Goal: Task Accomplishment & Management: Manage account settings

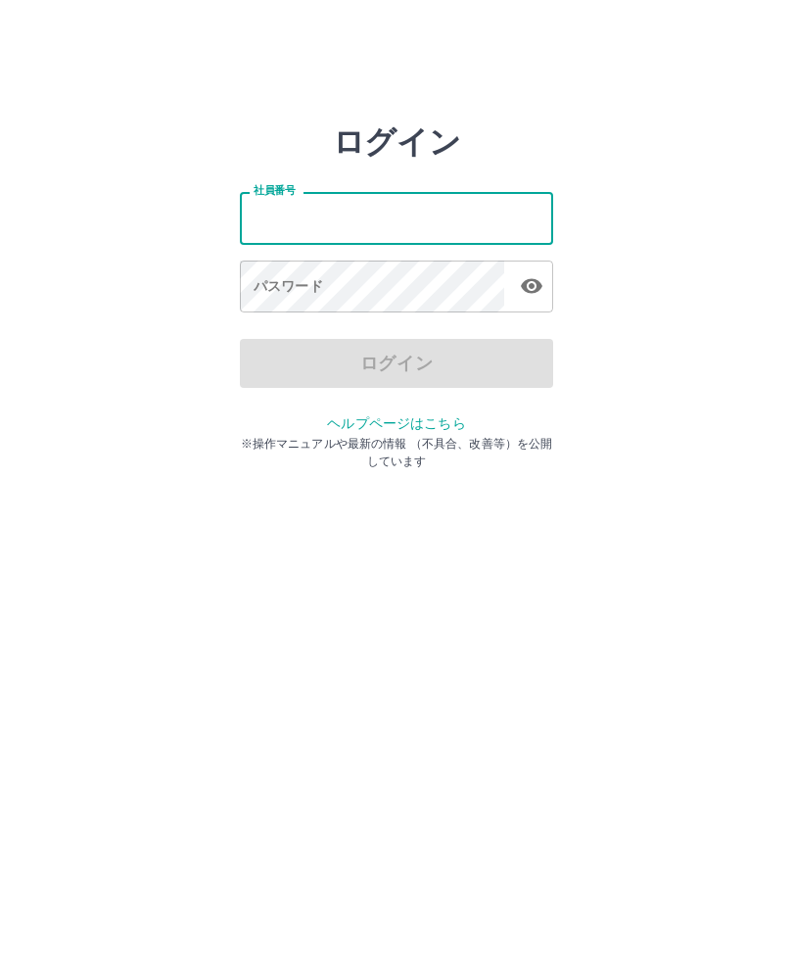
click at [428, 216] on input "社員番号" at bounding box center [396, 218] width 313 height 52
type input "*******"
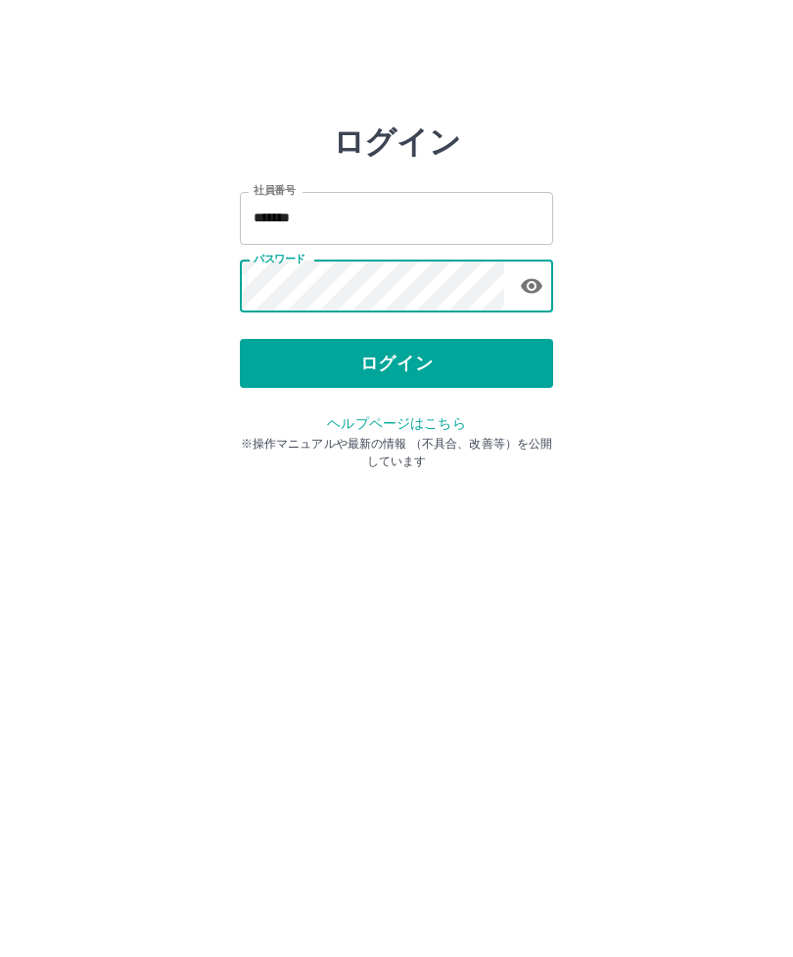
click at [432, 354] on button "ログイン" at bounding box center [396, 363] width 313 height 49
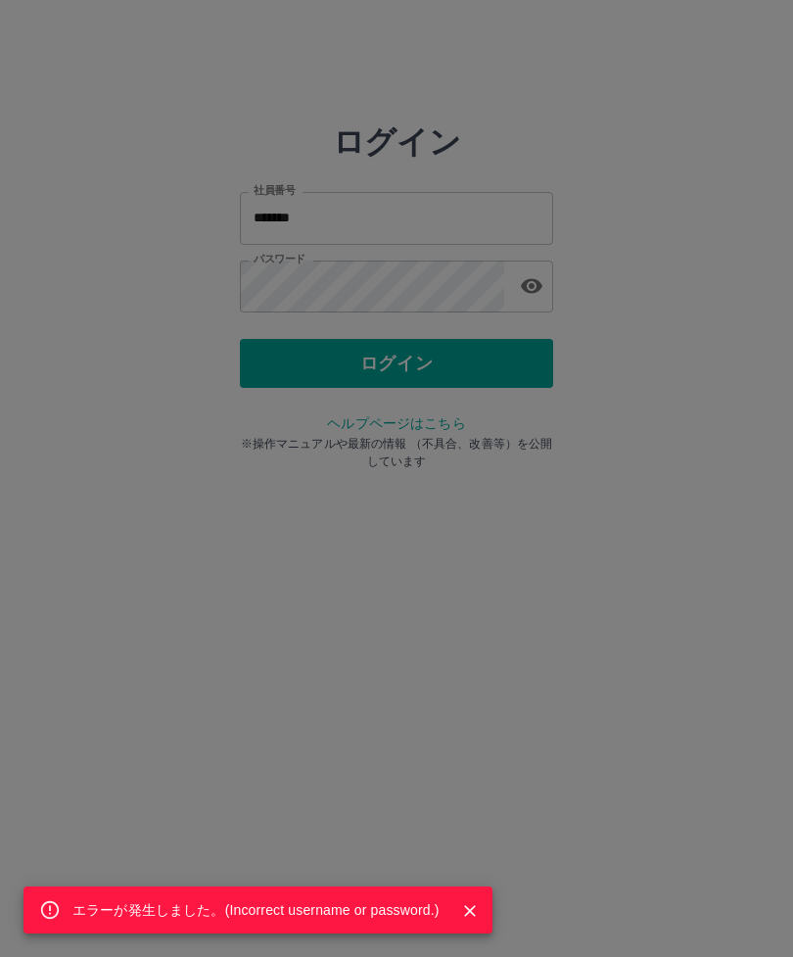
click at [440, 366] on div "エラーが発生しました。( Incorrect username or password. )" at bounding box center [396, 478] width 793 height 957
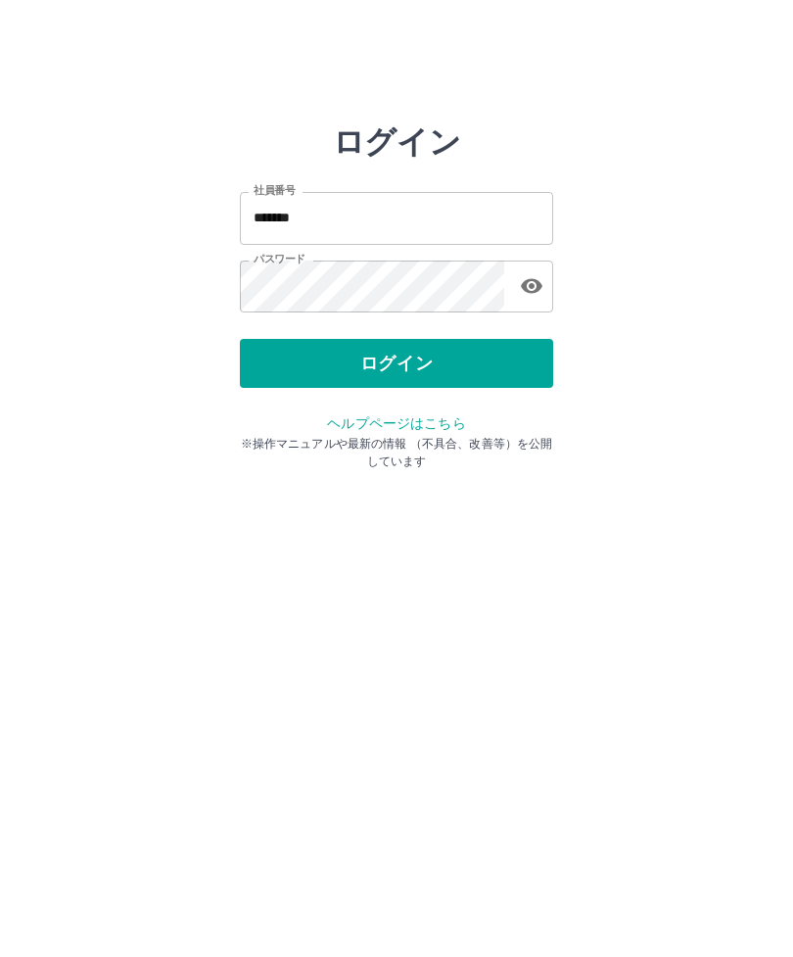
click at [528, 277] on icon "button" at bounding box center [531, 285] width 23 height 23
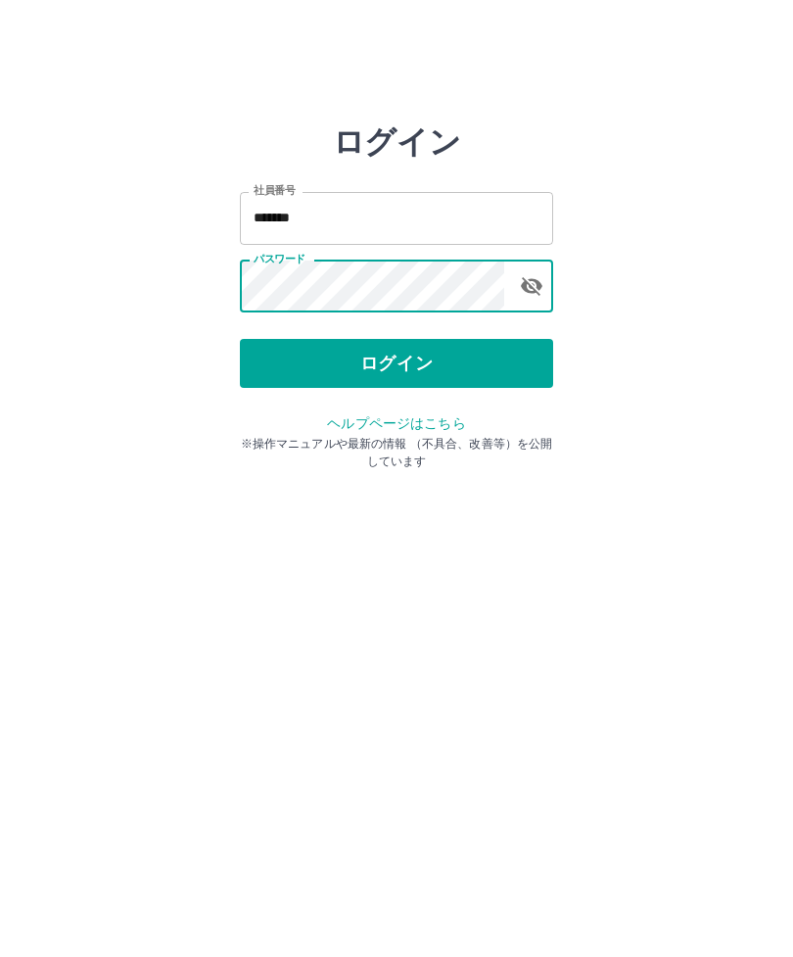
click at [662, 437] on html "ログイン 社員番号 ******* 社員番号 パスワード パスワード ログイン ヘルプページはこちら ※操作マニュアルや最新の情報 （不具合、改善等）を公開し…" at bounding box center [396, 218] width 793 height 437
click at [418, 356] on button "ログイン" at bounding box center [396, 363] width 313 height 49
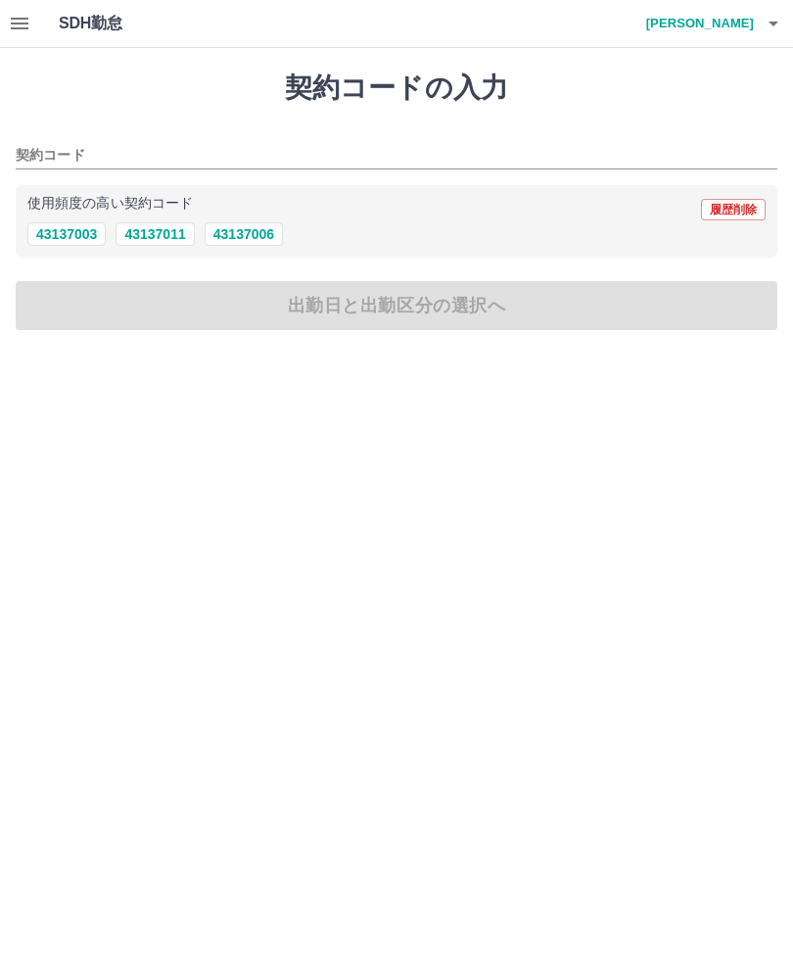
click at [30, 19] on icon "button" at bounding box center [19, 23] width 23 height 23
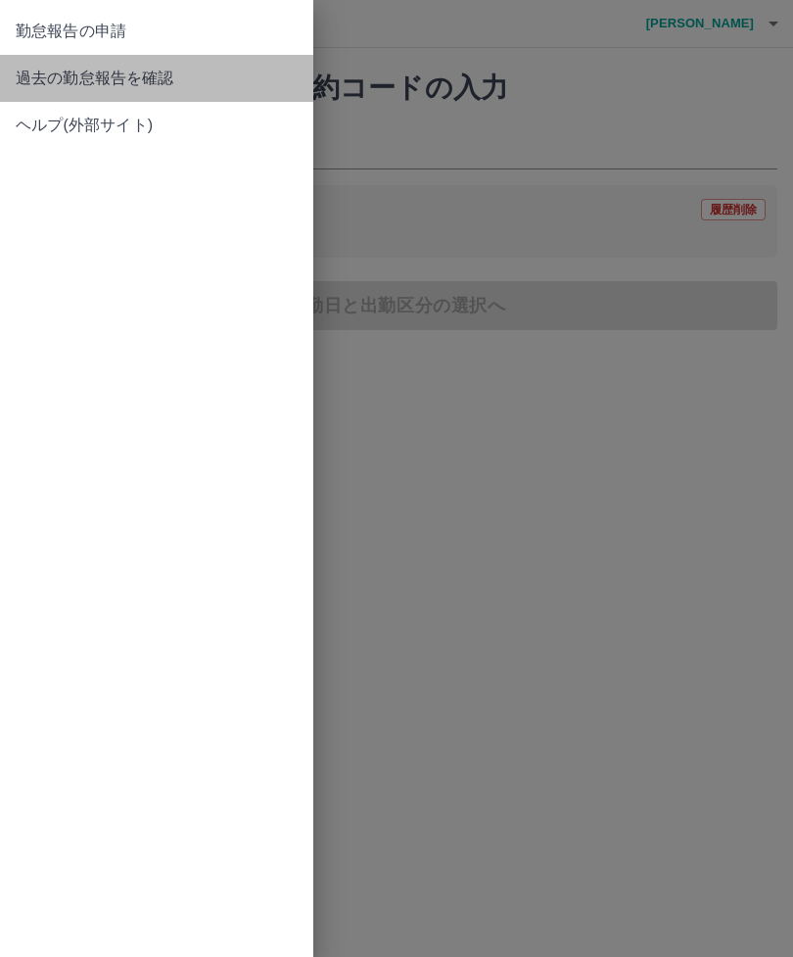
click at [48, 70] on span "過去の勤怠報告を確認" at bounding box center [157, 78] width 282 height 23
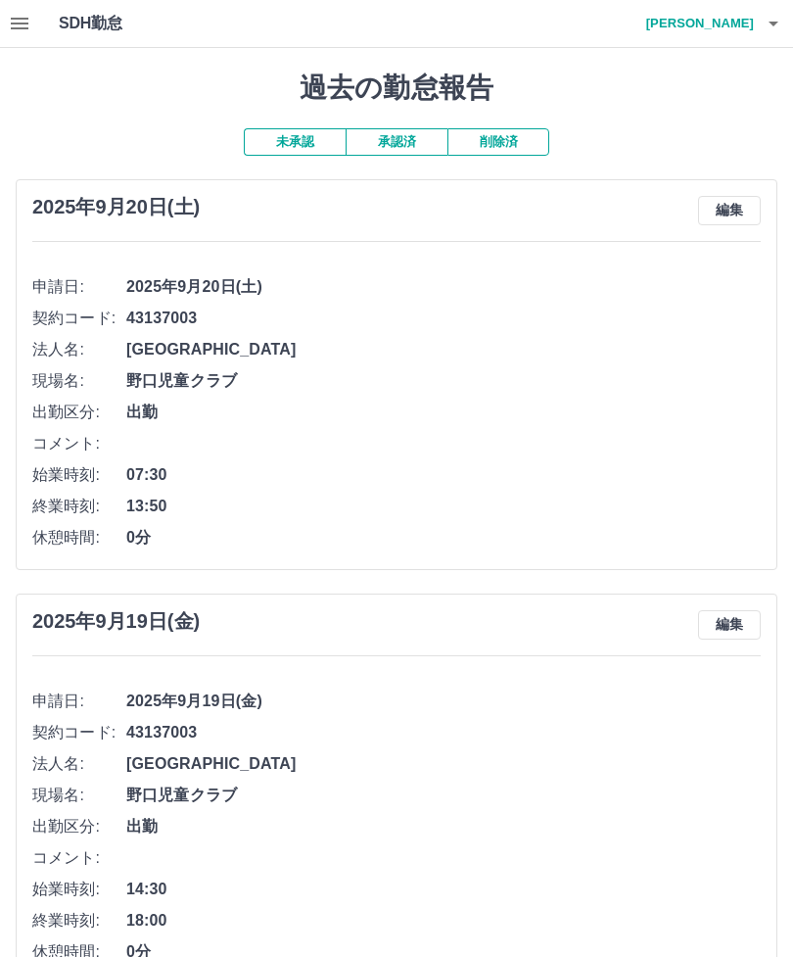
click at [293, 143] on button "未承認" at bounding box center [295, 141] width 102 height 27
click at [404, 134] on button "承認済" at bounding box center [397, 141] width 102 height 27
click at [303, 132] on button "未承認" at bounding box center [295, 141] width 102 height 27
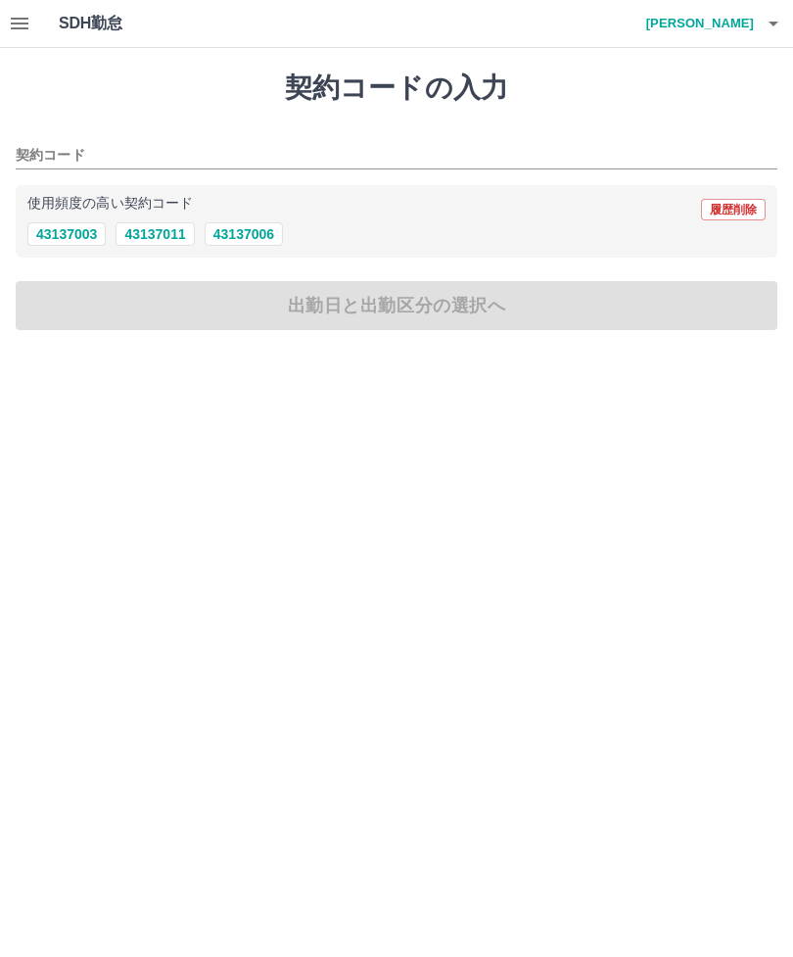
click at [757, 28] on button "button" at bounding box center [773, 23] width 39 height 47
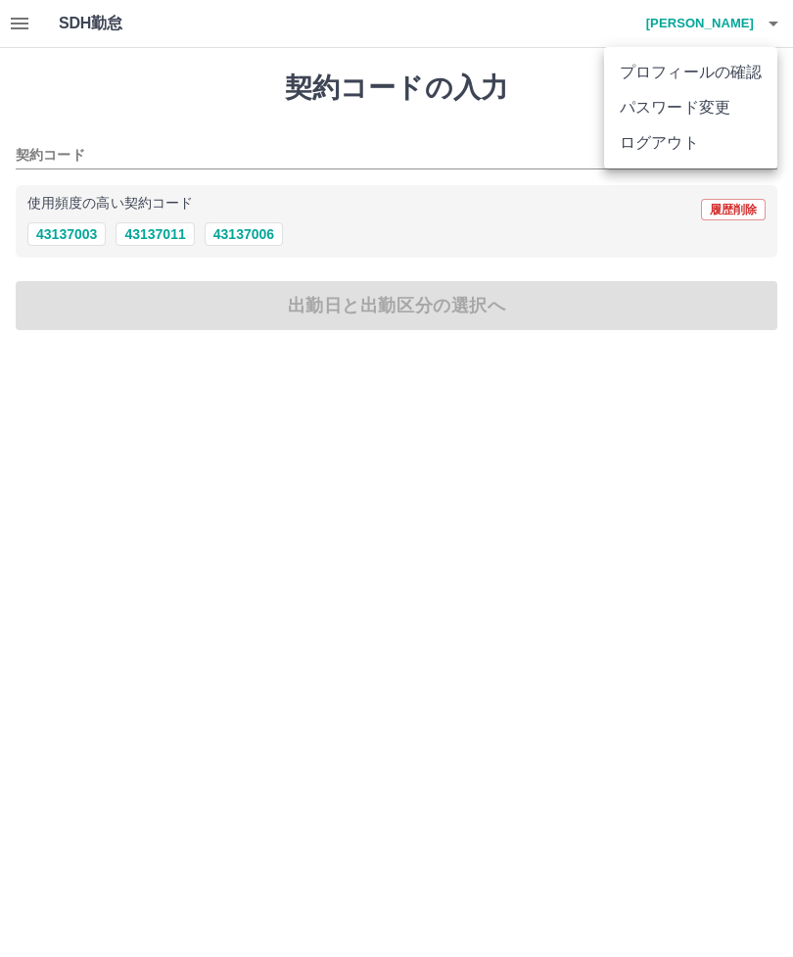
click at [687, 142] on li "ログアウト" at bounding box center [690, 142] width 173 height 35
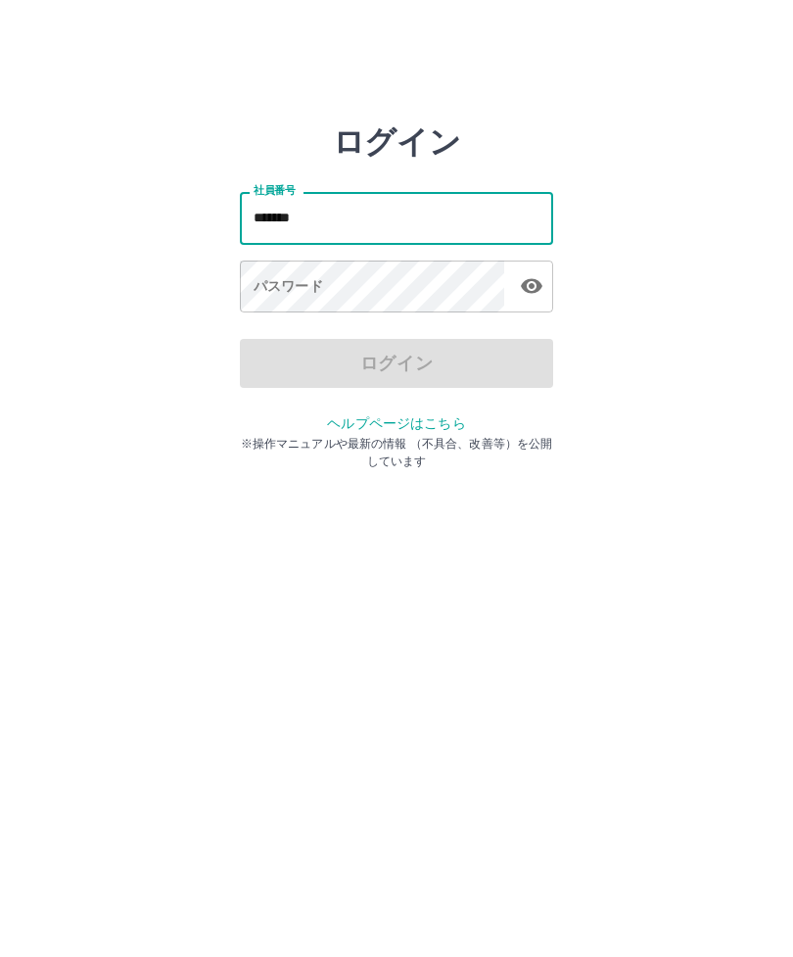
type input "*******"
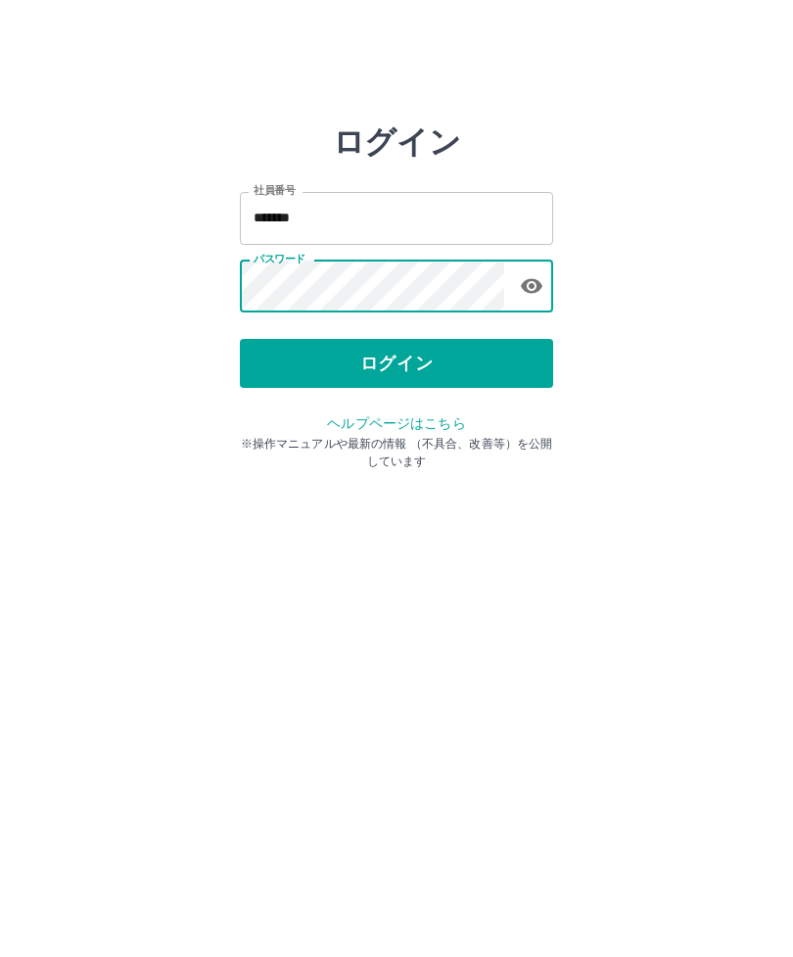
click at [433, 364] on button "ログイン" at bounding box center [396, 363] width 313 height 49
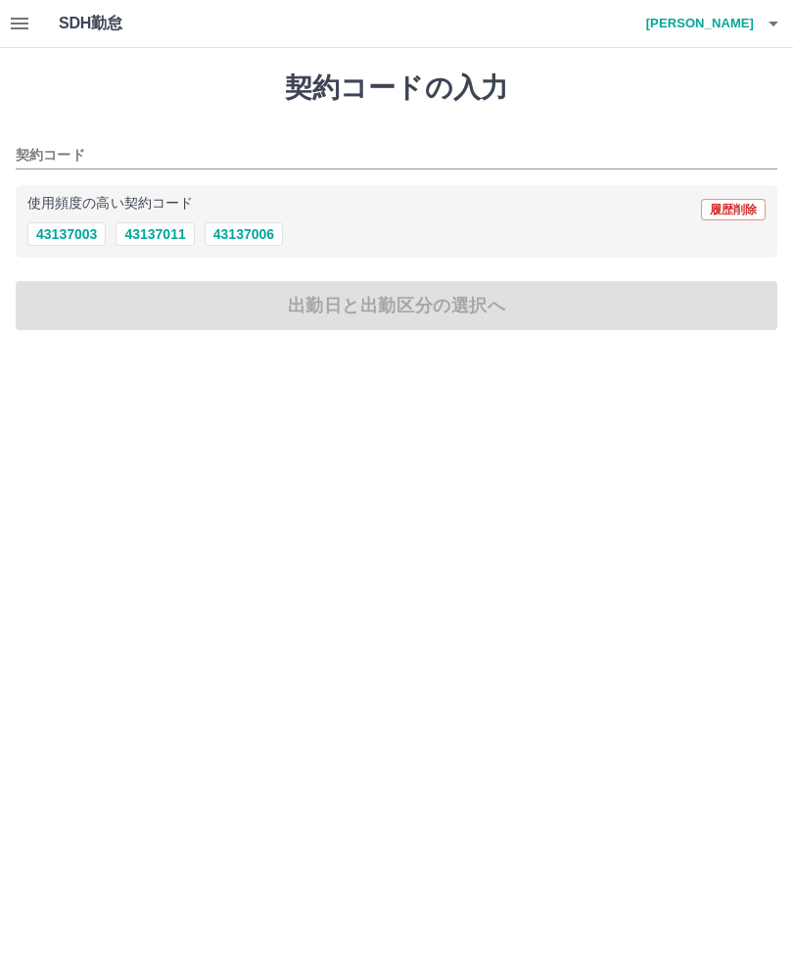
click at [14, 22] on icon "button" at bounding box center [19, 23] width 23 height 23
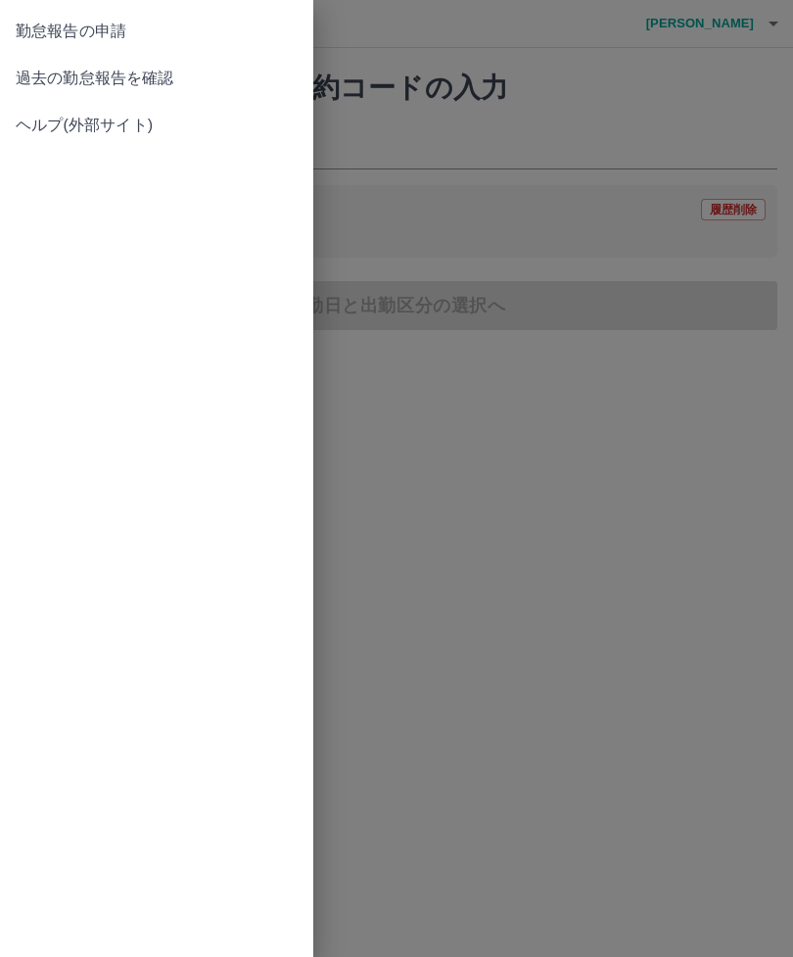
click at [147, 76] on span "過去の勤怠報告を確認" at bounding box center [157, 78] width 282 height 23
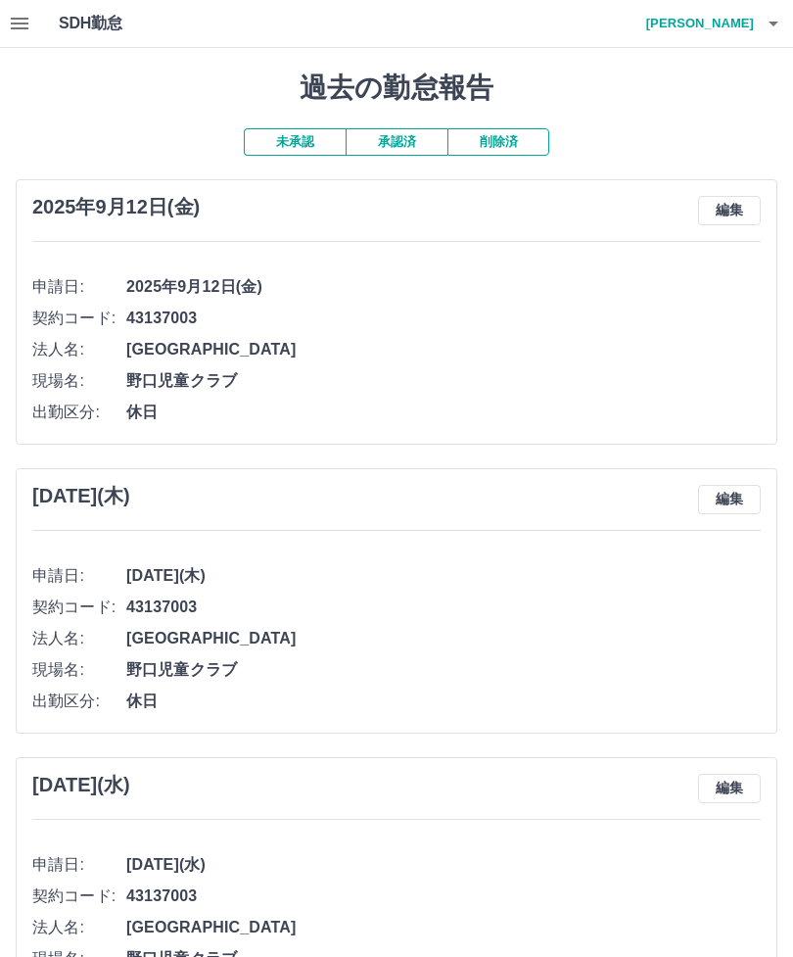
click at [305, 139] on button "未承認" at bounding box center [295, 141] width 102 height 27
click at [405, 137] on button "承認済" at bounding box center [397, 141] width 102 height 27
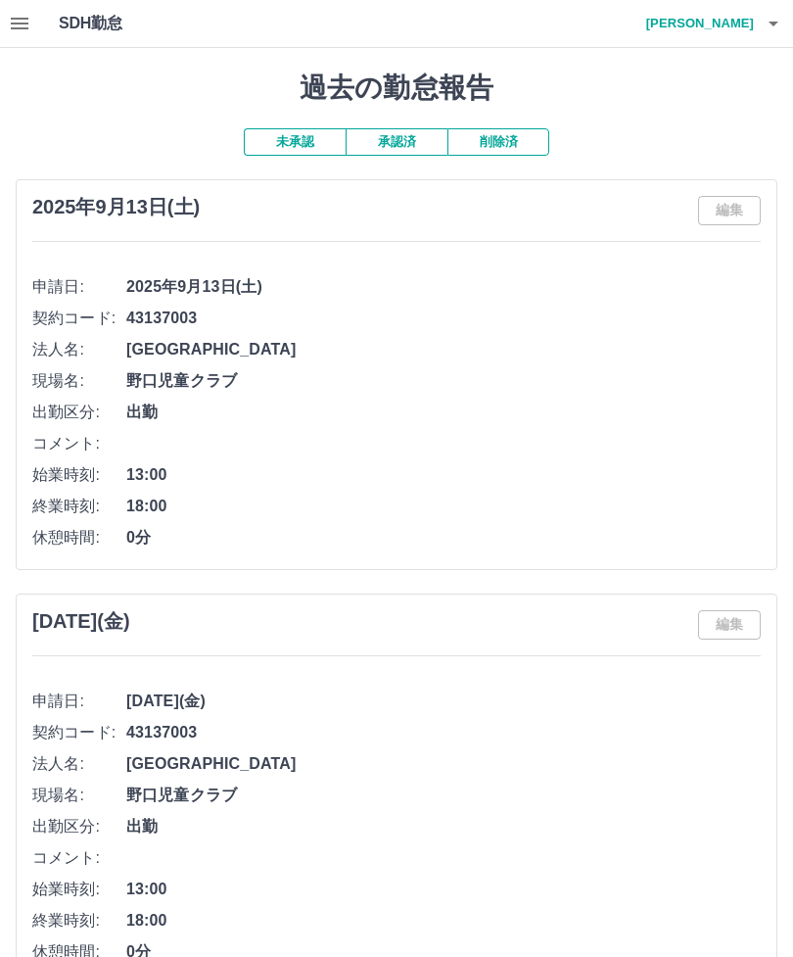
click at [300, 139] on button "未承認" at bounding box center [295, 141] width 102 height 27
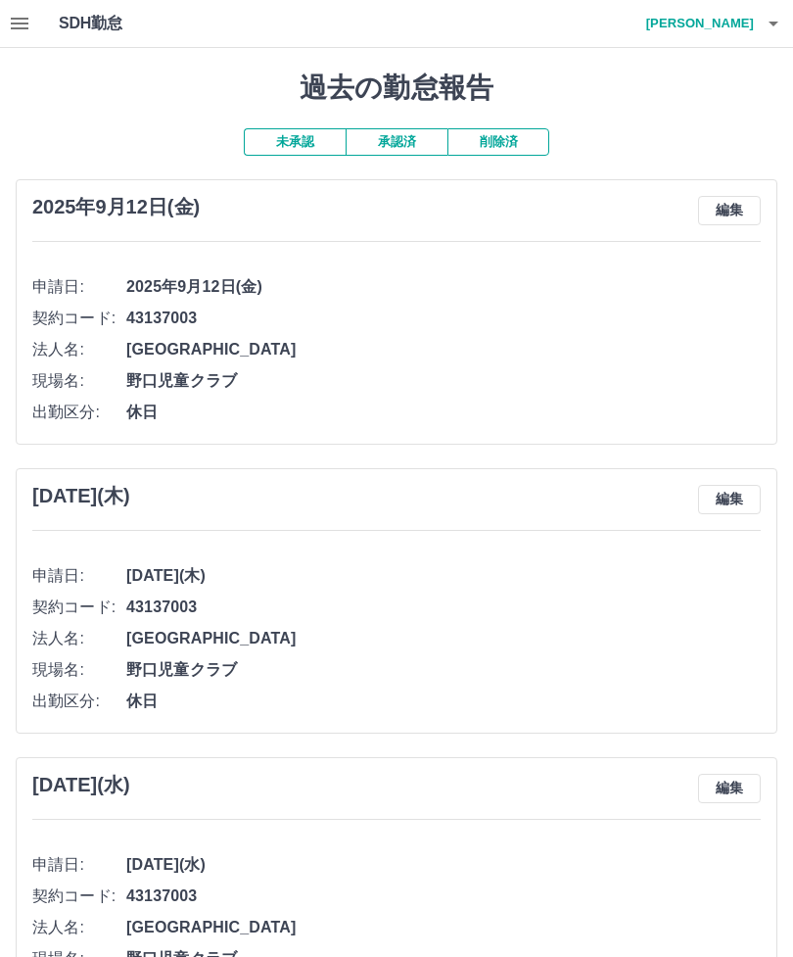
click at [406, 139] on button "承認済" at bounding box center [397, 141] width 102 height 27
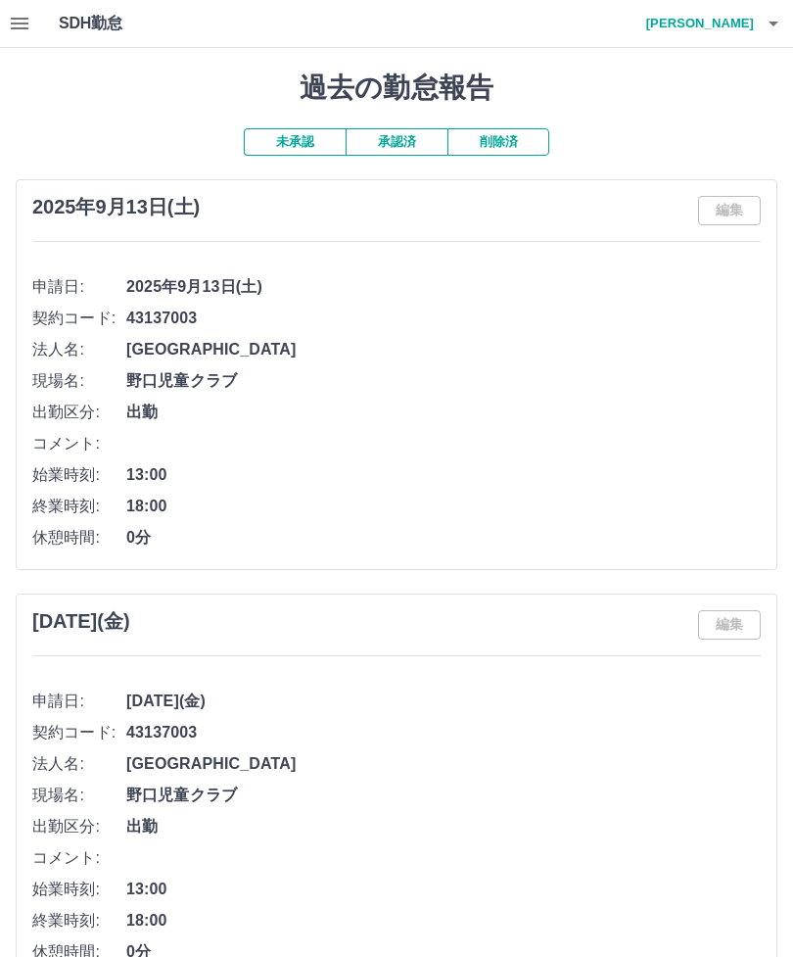
click at [765, 24] on icon "button" at bounding box center [773, 23] width 23 height 23
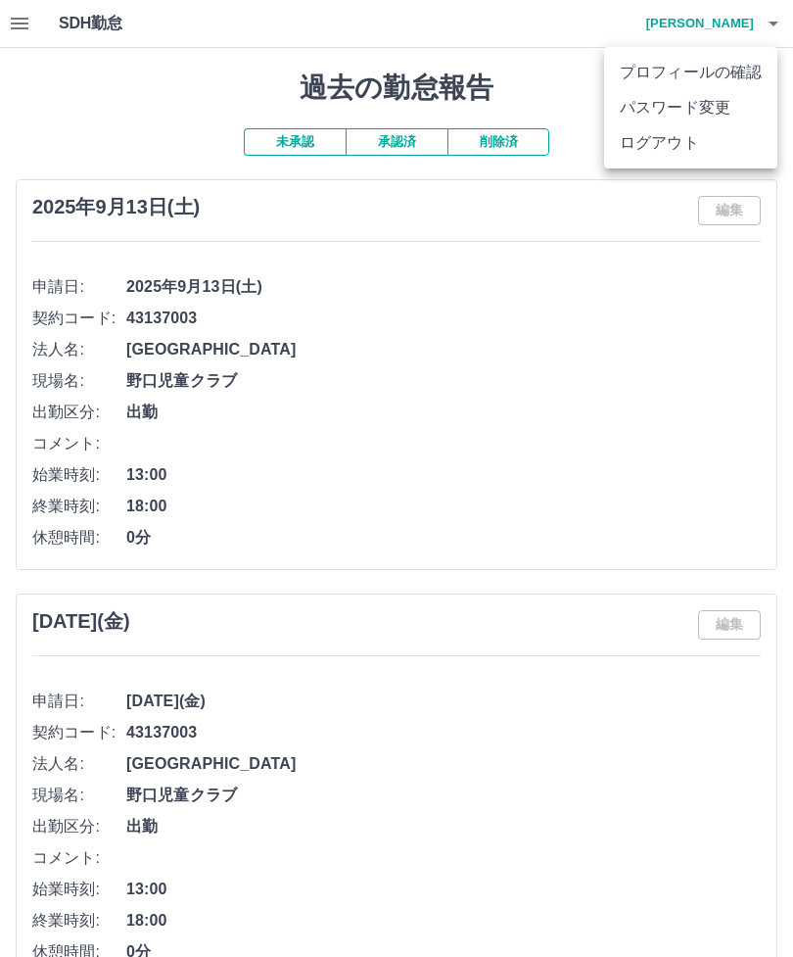
click at [676, 147] on li "ログアウト" at bounding box center [690, 142] width 173 height 35
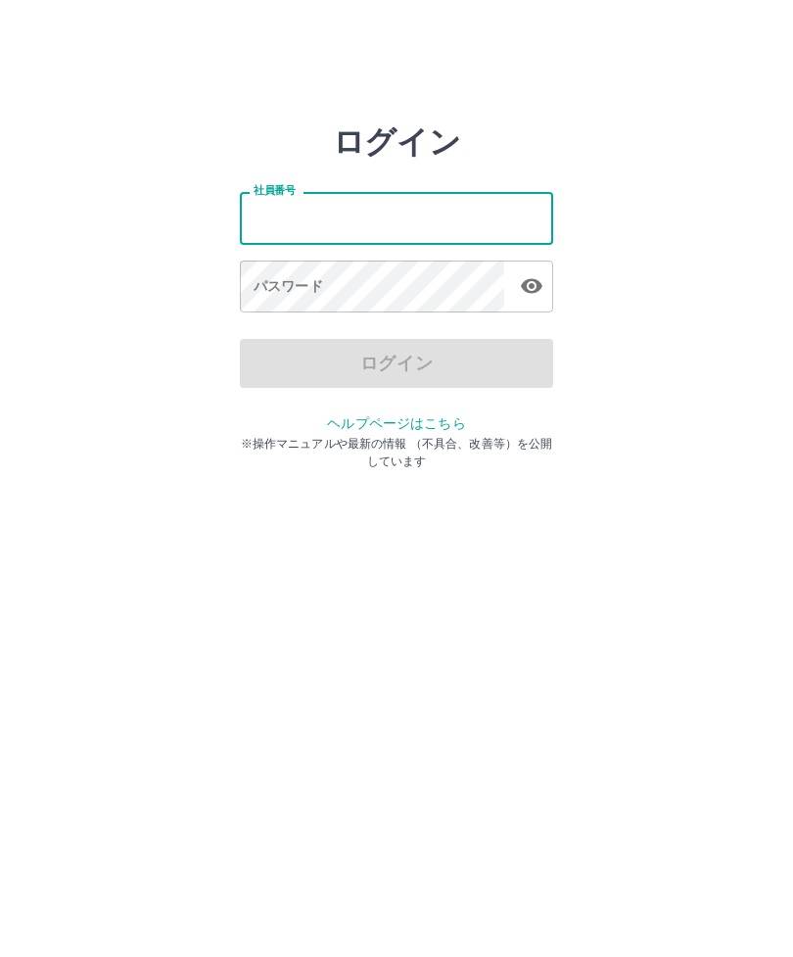
click at [417, 208] on input "社員番号" at bounding box center [396, 218] width 313 height 52
type input "*******"
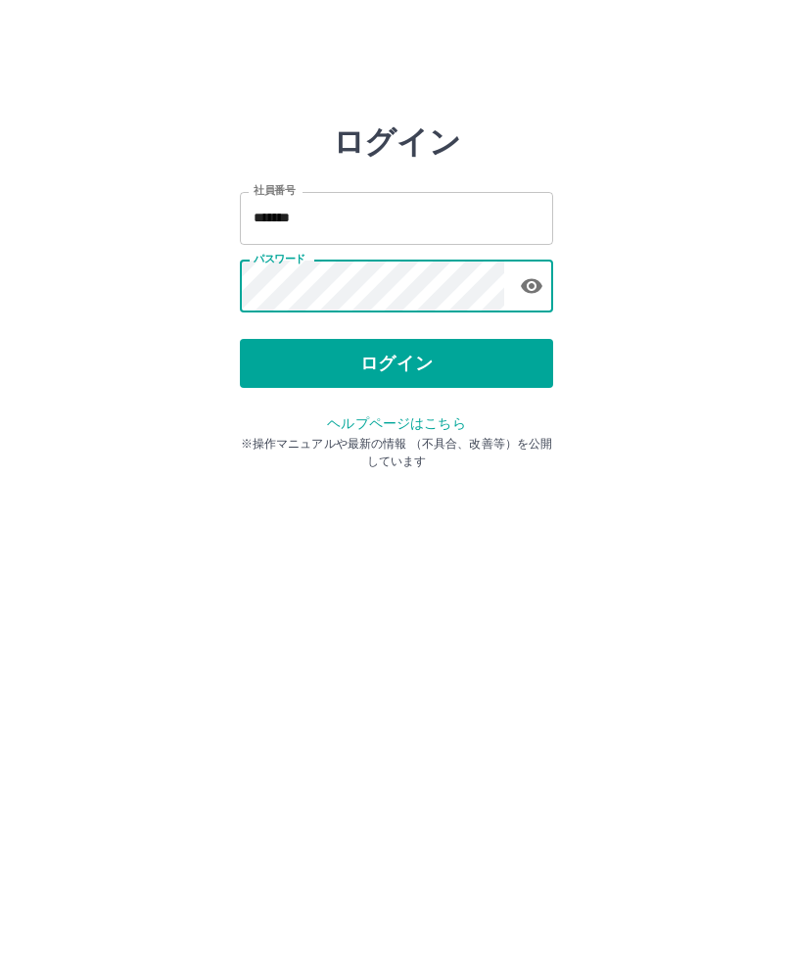
click at [417, 352] on button "ログイン" at bounding box center [396, 363] width 313 height 49
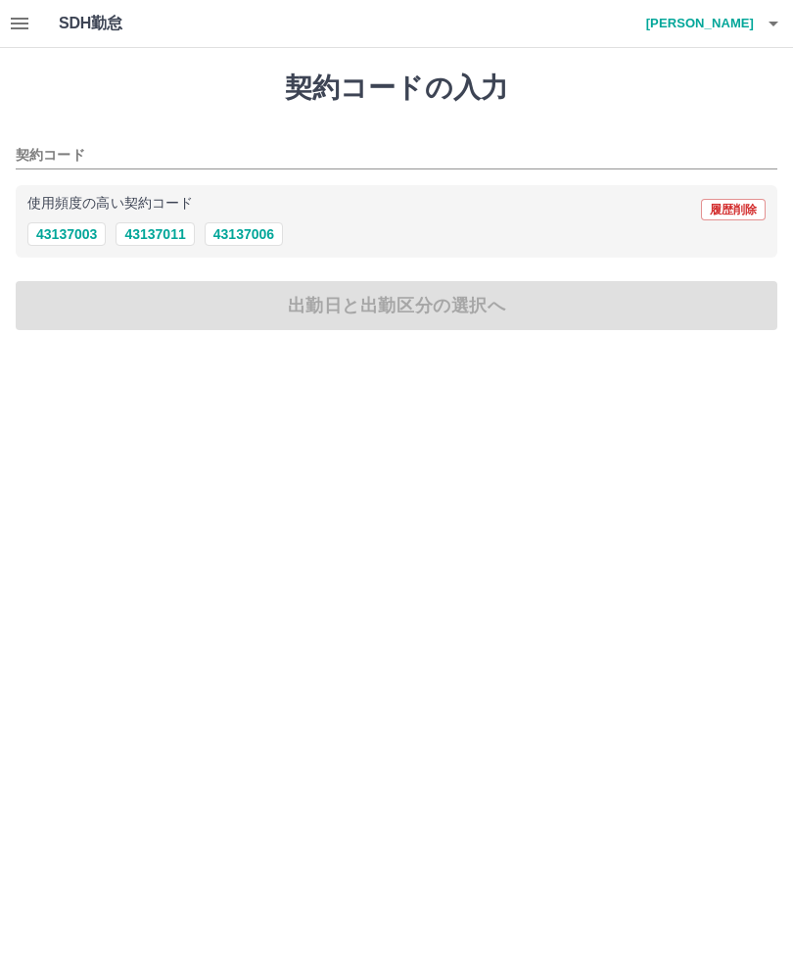
click at [14, 18] on icon "button" at bounding box center [20, 24] width 18 height 12
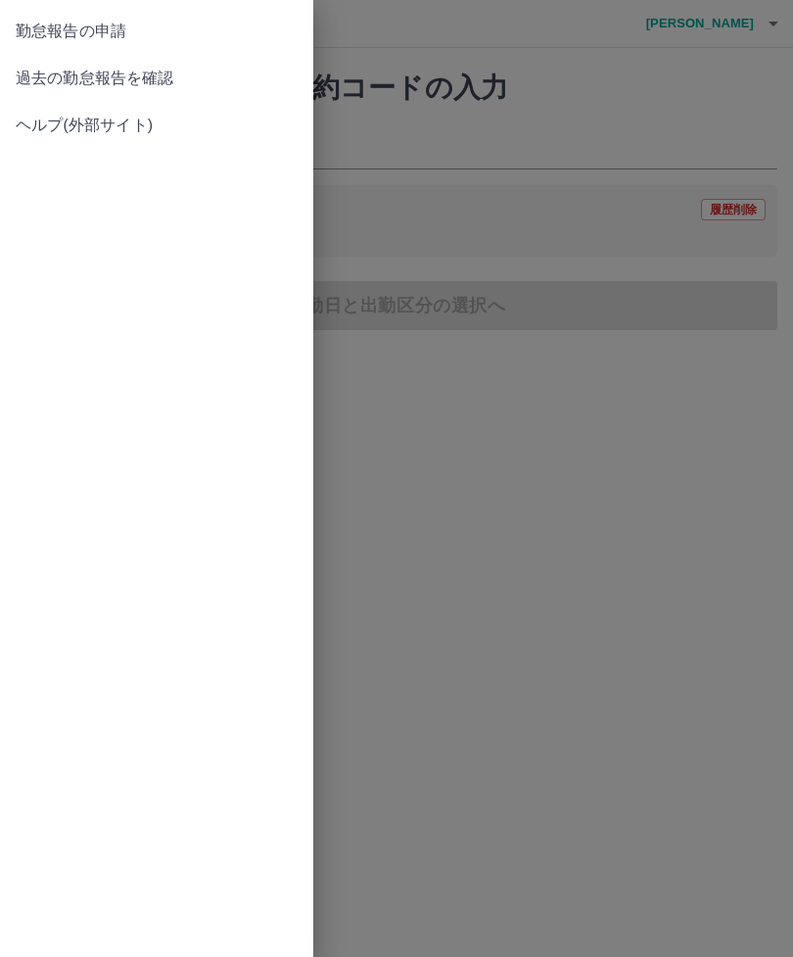
click at [164, 76] on span "過去の勤怠報告を確認" at bounding box center [157, 78] width 282 height 23
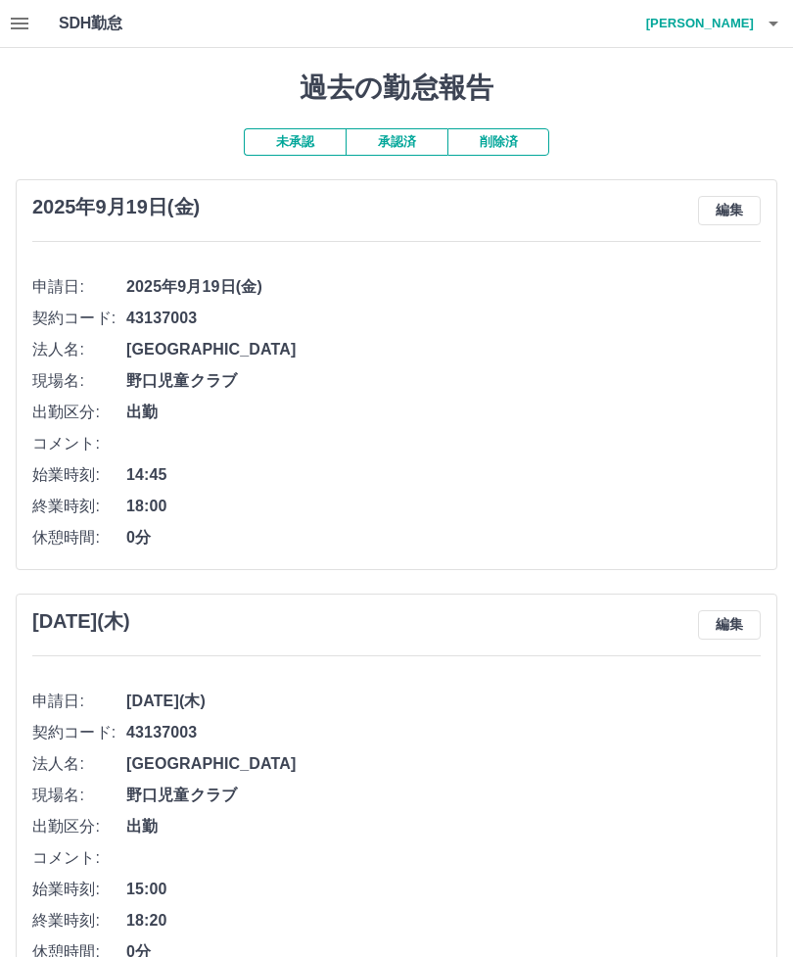
click at [410, 134] on button "承認済" at bounding box center [397, 141] width 102 height 27
click at [16, 389] on div "2025年9月12日(金) 編集 申請日: 2025年9月12日(金) 契約コード: 43137003 法人名: 加古川市 現場名: 野口児童クラブ 出勤区分…" at bounding box center [397, 374] width 762 height 391
click at [306, 131] on button "未承認" at bounding box center [295, 141] width 102 height 27
click at [762, 17] on icon "button" at bounding box center [773, 23] width 23 height 23
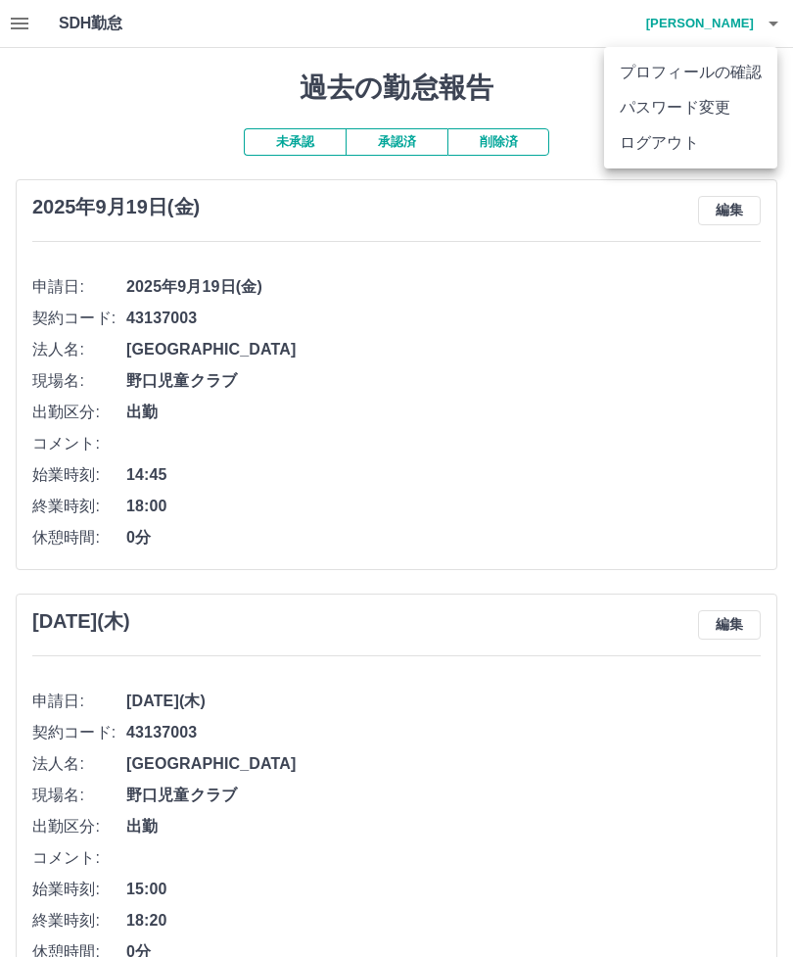
click at [670, 150] on li "ログアウト" at bounding box center [690, 142] width 173 height 35
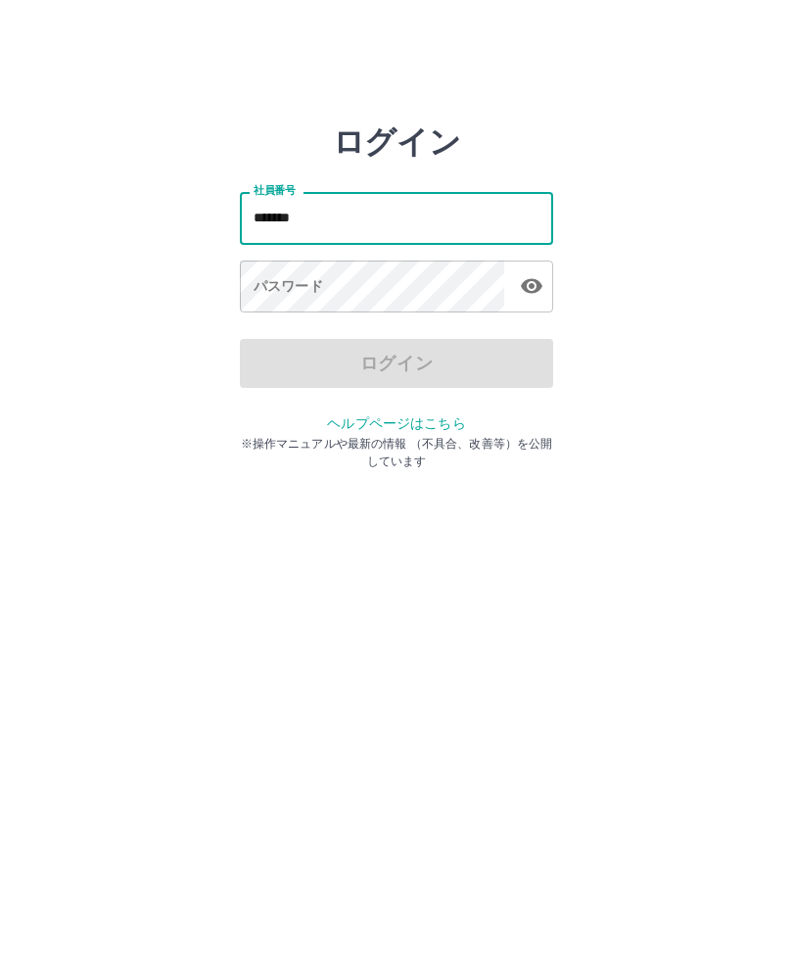
type input "*******"
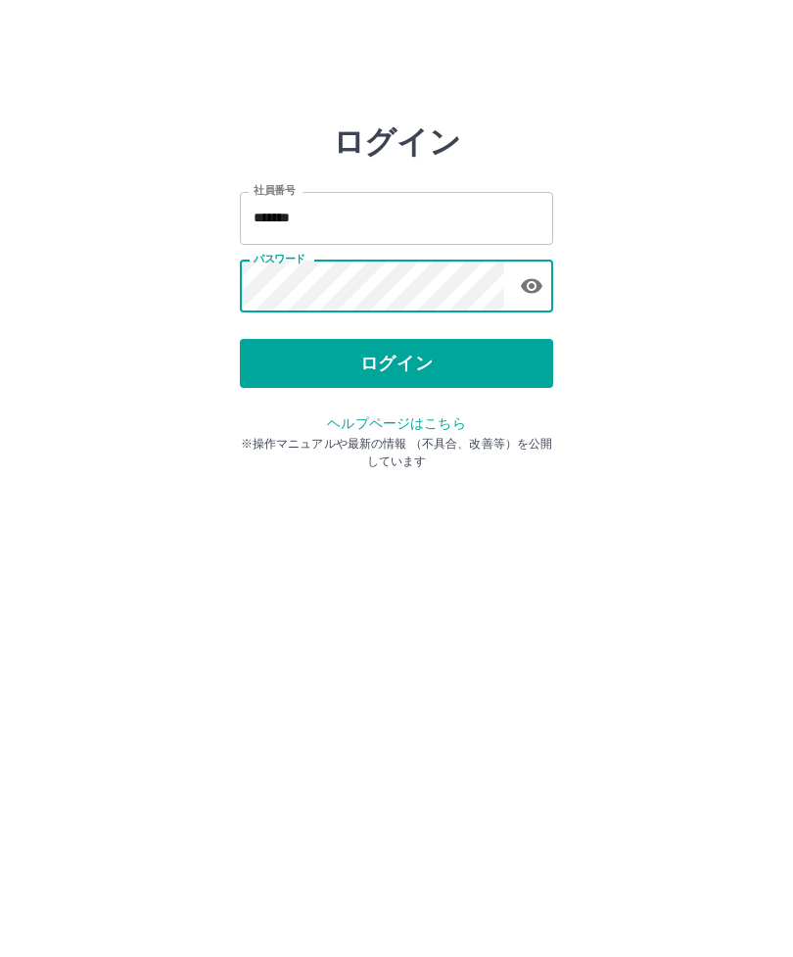
click at [448, 355] on button "ログイン" at bounding box center [396, 363] width 313 height 49
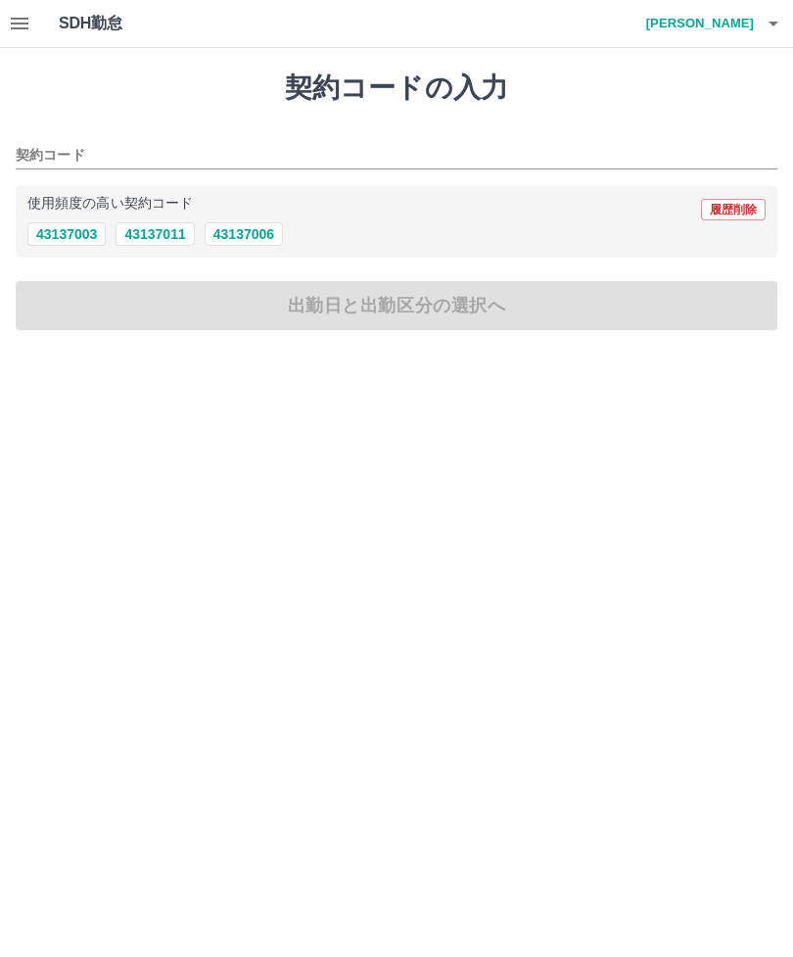
click at [31, 7] on button "button" at bounding box center [19, 23] width 39 height 47
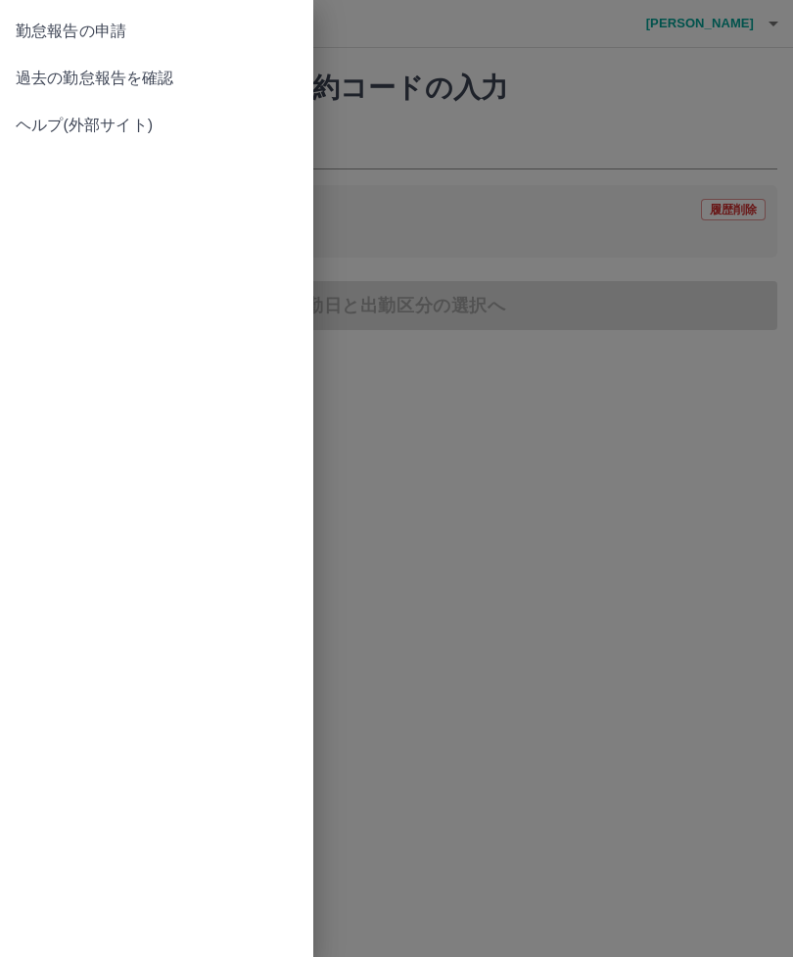
click at [161, 78] on span "過去の勤怠報告を確認" at bounding box center [157, 78] width 282 height 23
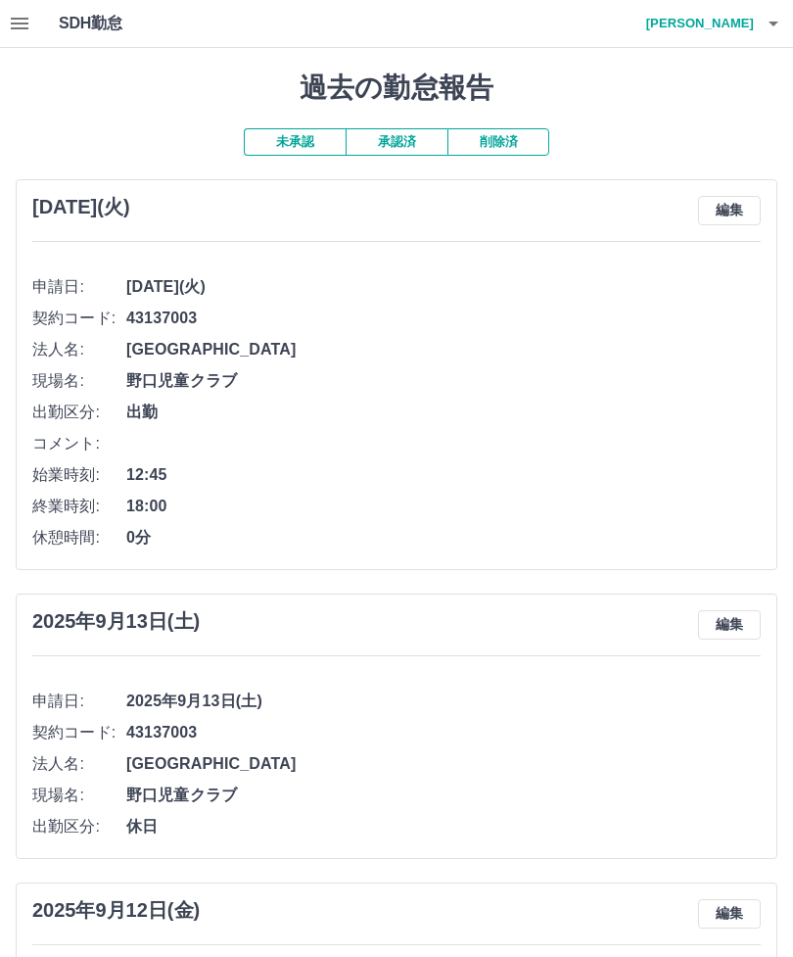
click at [414, 129] on button "承認済" at bounding box center [397, 141] width 102 height 27
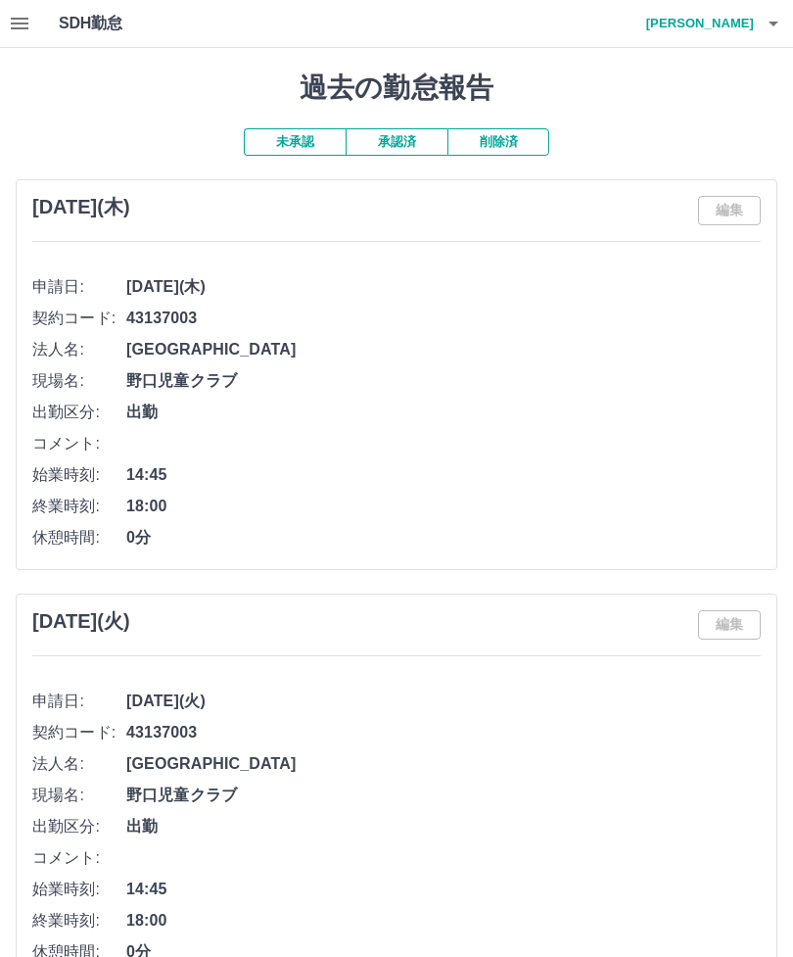
click at [773, 16] on icon "button" at bounding box center [773, 23] width 23 height 23
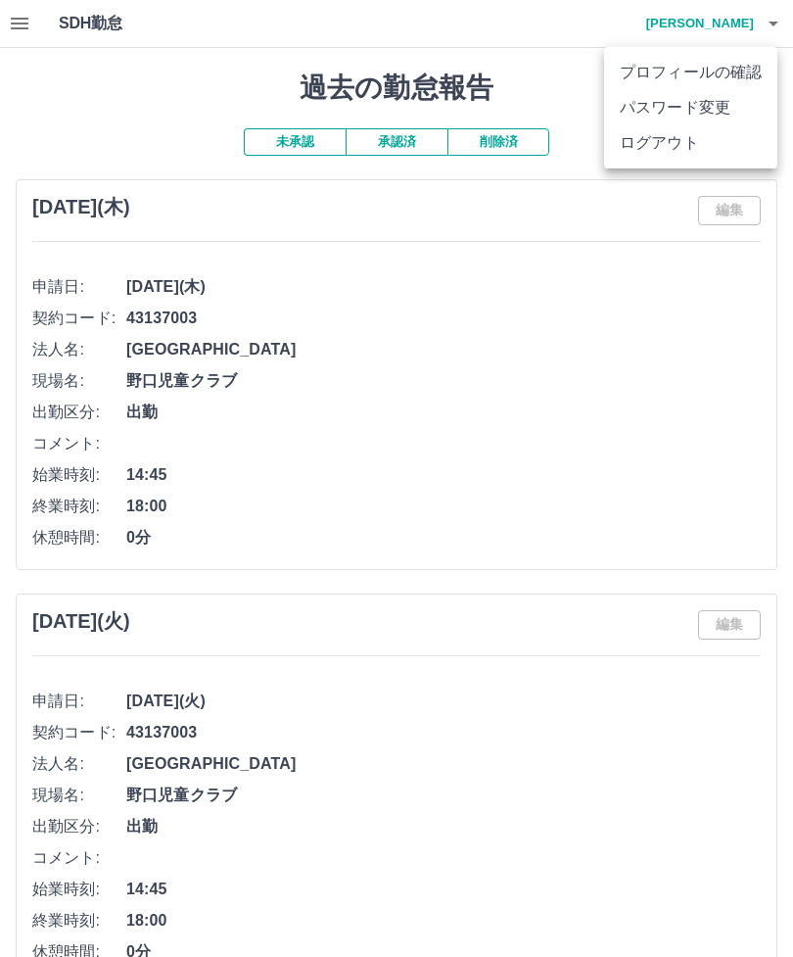
click at [692, 141] on li "ログアウト" at bounding box center [690, 142] width 173 height 35
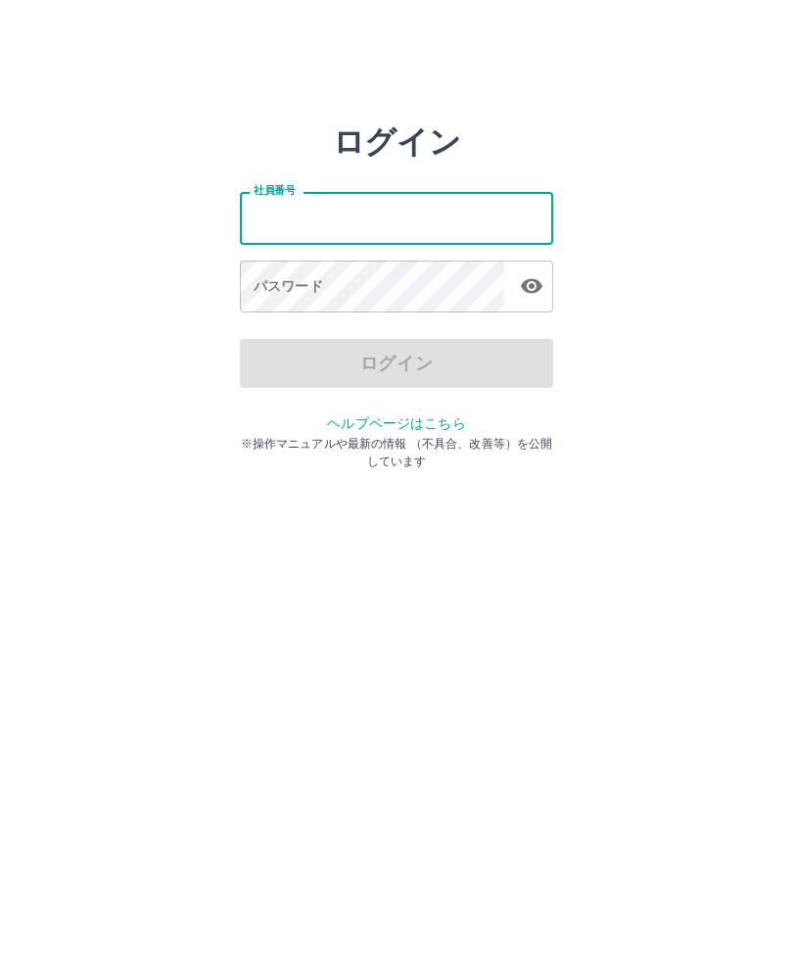
click at [468, 213] on input "社員番号" at bounding box center [396, 218] width 313 height 52
type input "*******"
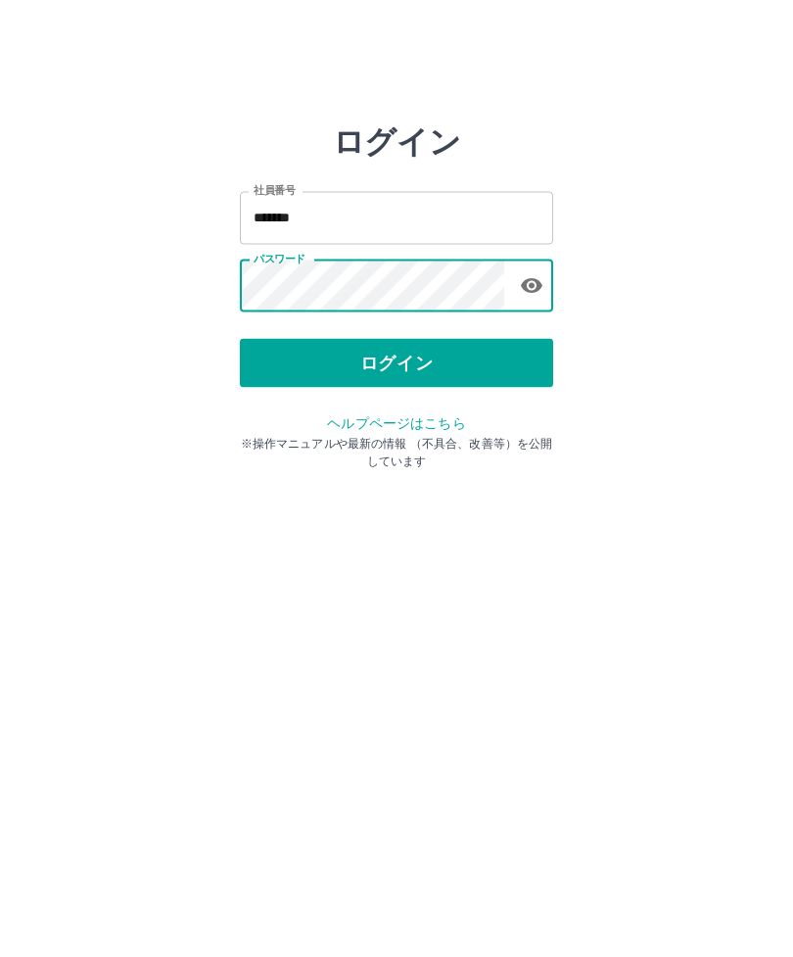
click at [442, 356] on button "ログイン" at bounding box center [396, 363] width 313 height 49
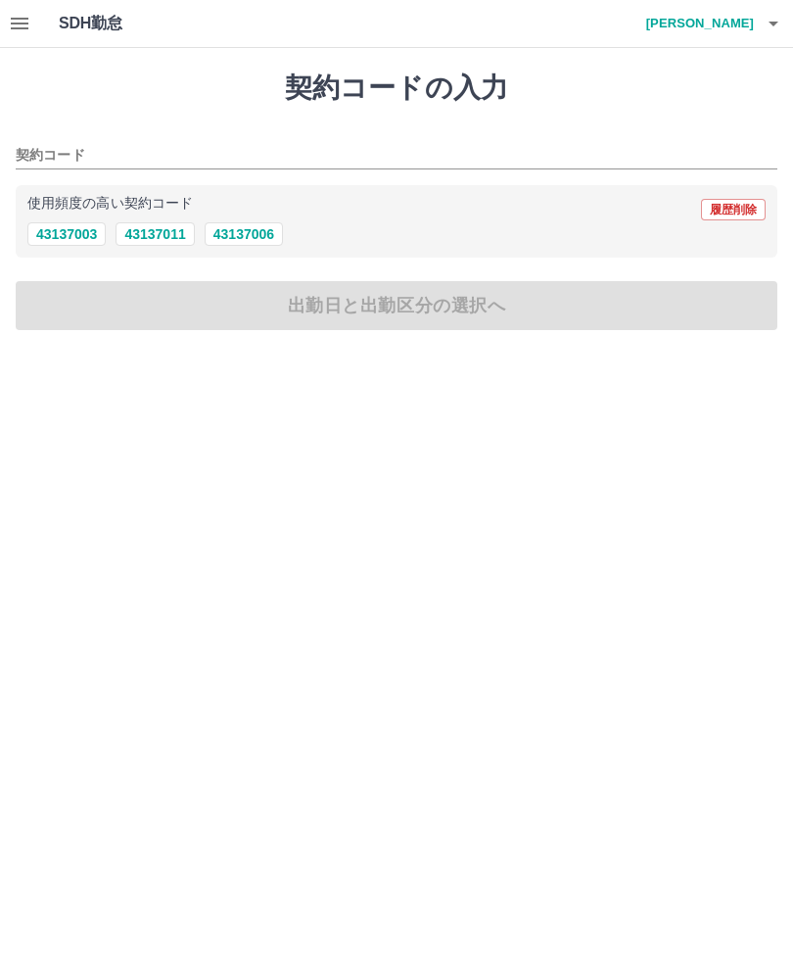
click at [29, 18] on icon "button" at bounding box center [19, 23] width 23 height 23
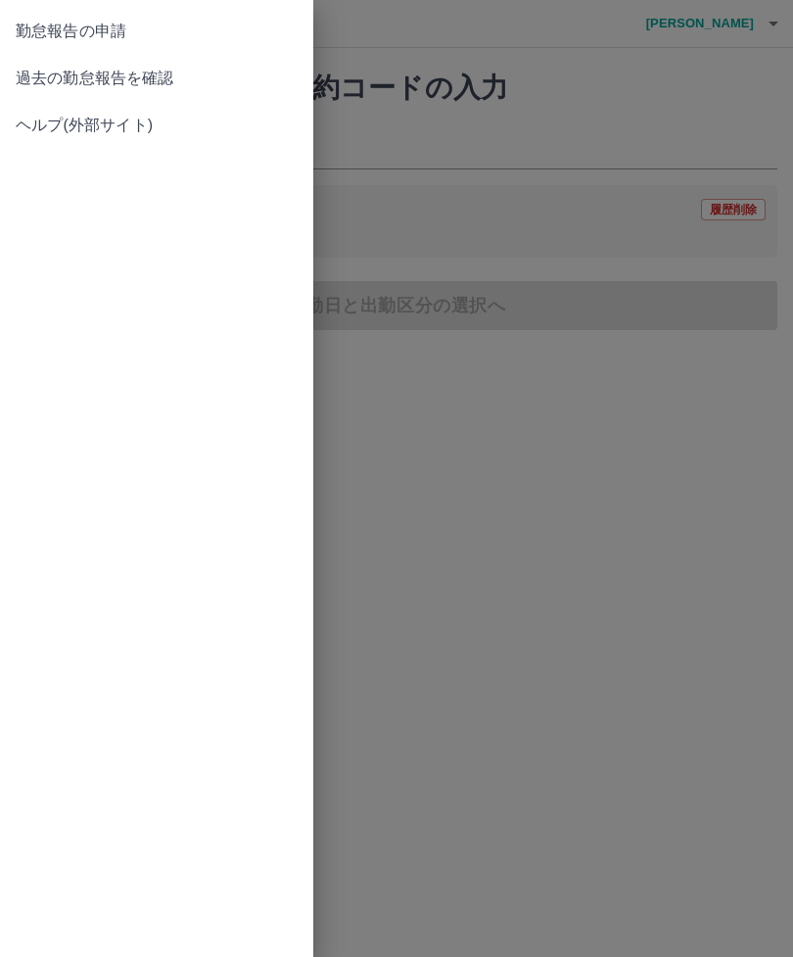
click at [163, 82] on span "過去の勤怠報告を確認" at bounding box center [157, 78] width 282 height 23
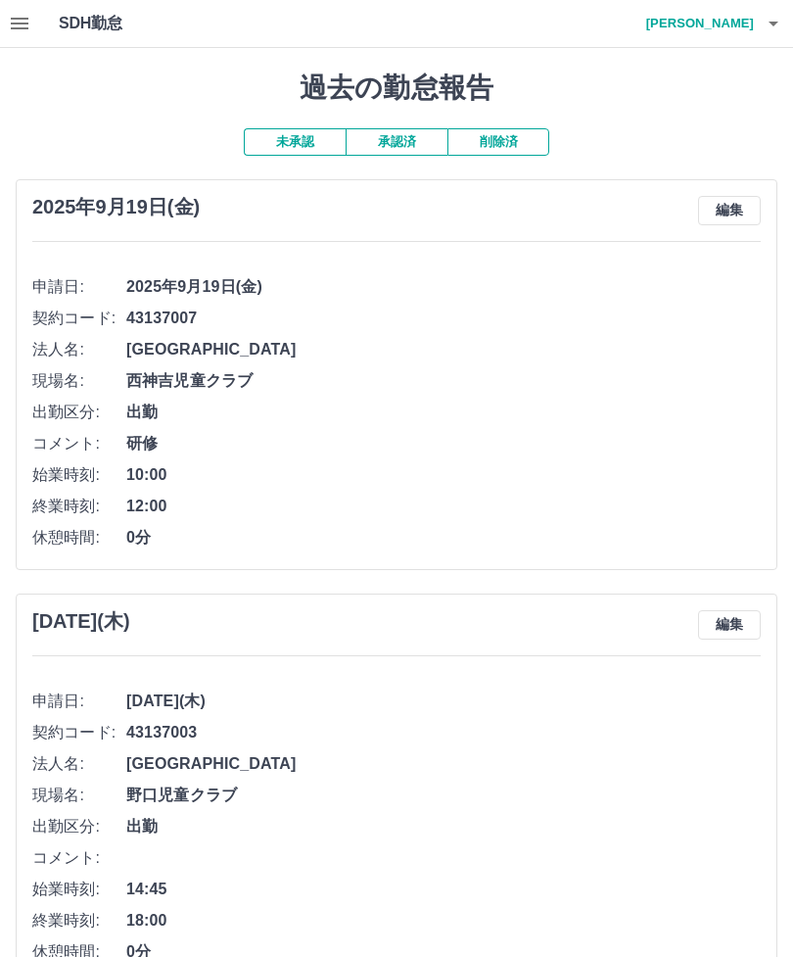
click at [401, 140] on button "承認済" at bounding box center [397, 141] width 102 height 27
click at [301, 147] on button "未承認" at bounding box center [295, 141] width 102 height 27
click at [784, 20] on icon "button" at bounding box center [773, 23] width 23 height 23
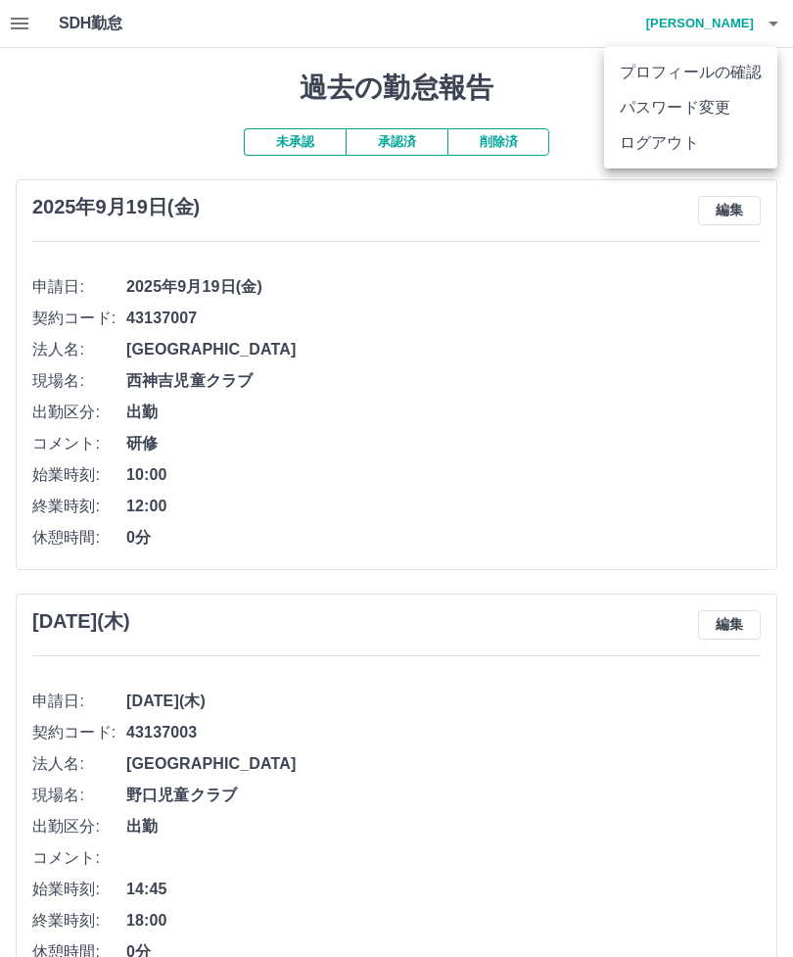
click at [682, 139] on li "ログアウト" at bounding box center [690, 142] width 173 height 35
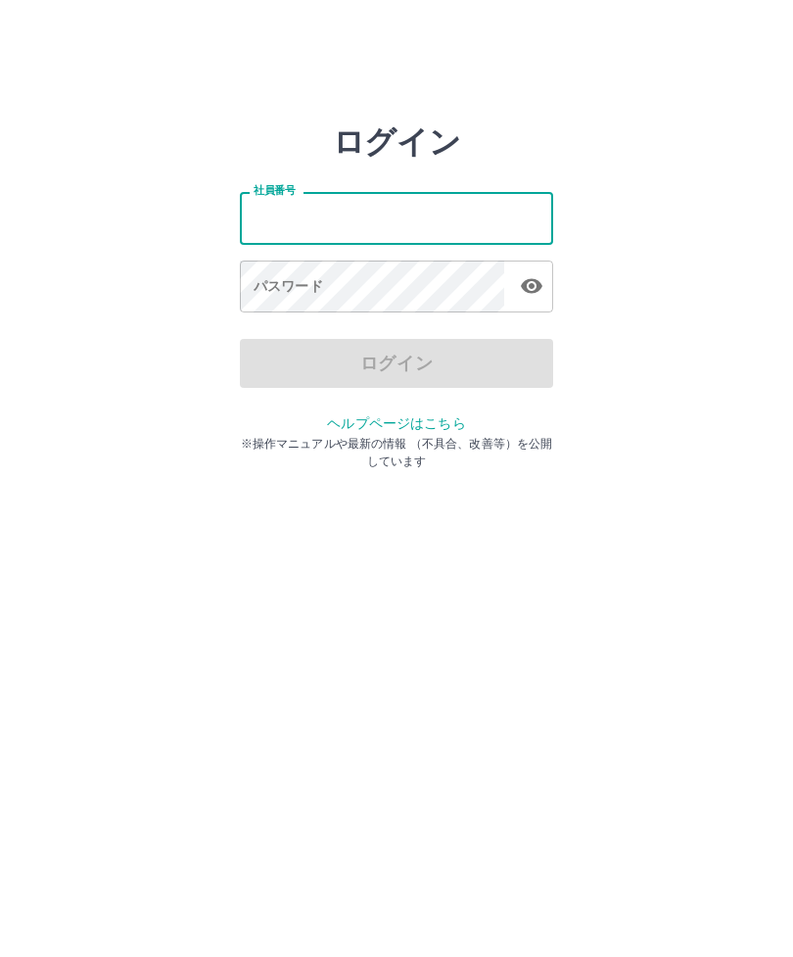
click at [395, 211] on input "社員番号" at bounding box center [396, 218] width 313 height 52
type input "*******"
click at [681, 386] on div "ログイン 社員番号 ******* 社員番号 パスワード パスワード ログイン ヘルプページはこちら ※操作マニュアルや最新の情報 （不具合、改善等）を公開し…" at bounding box center [396, 279] width 793 height 313
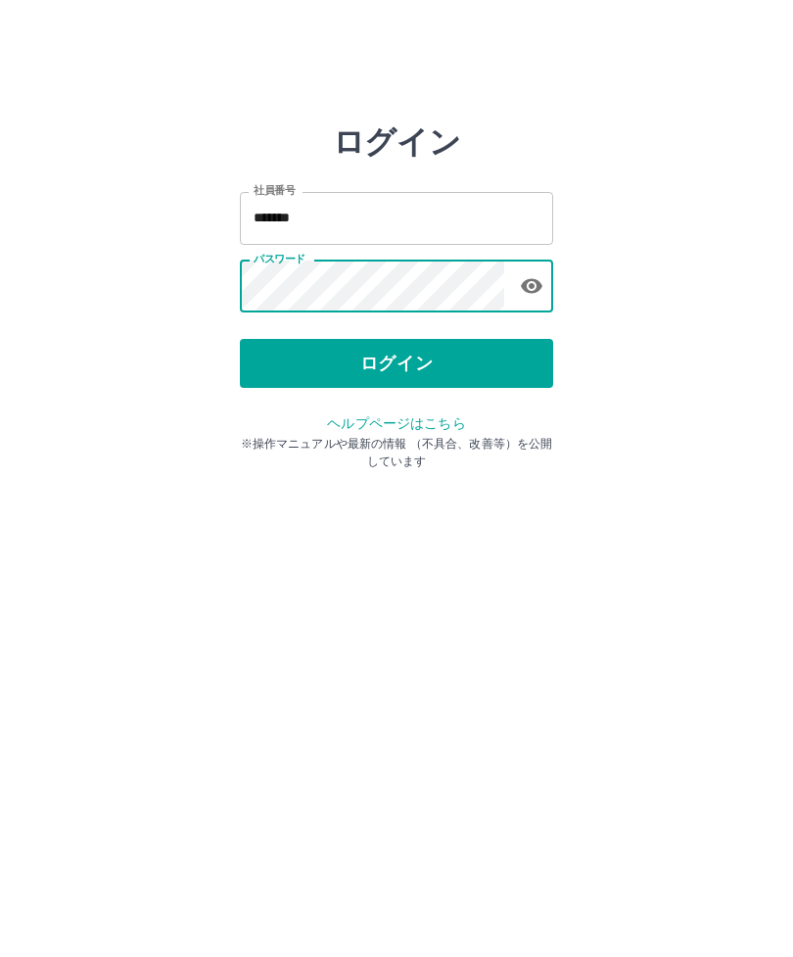
click at [441, 373] on button "ログイン" at bounding box center [396, 363] width 313 height 49
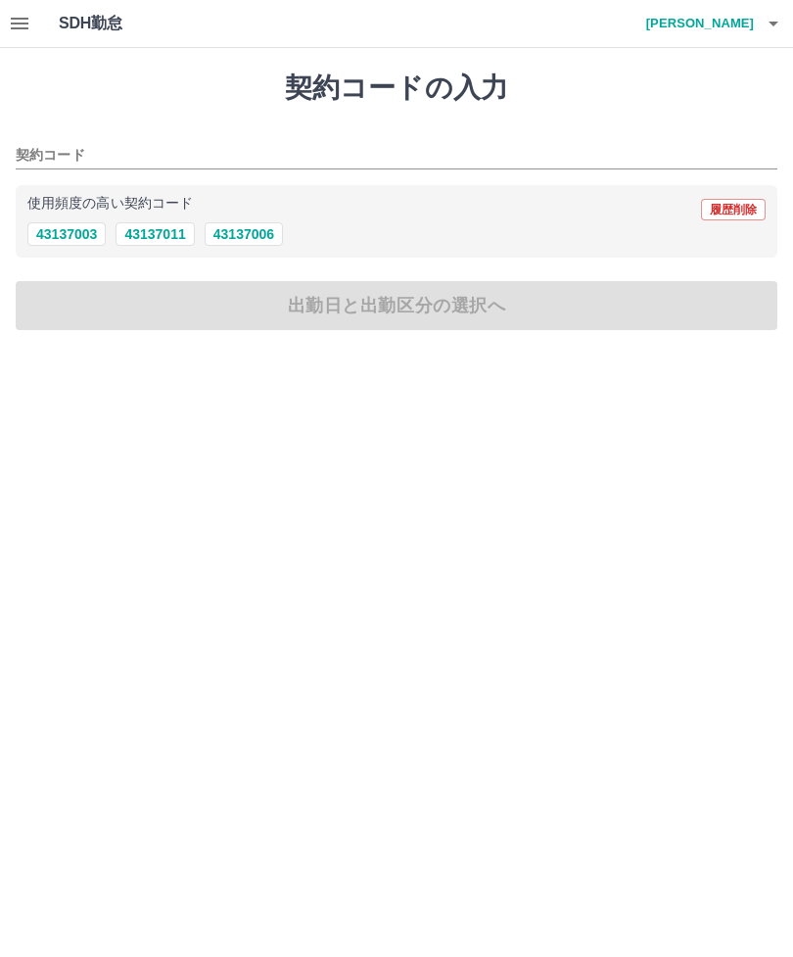
click at [14, 20] on icon "button" at bounding box center [20, 24] width 18 height 12
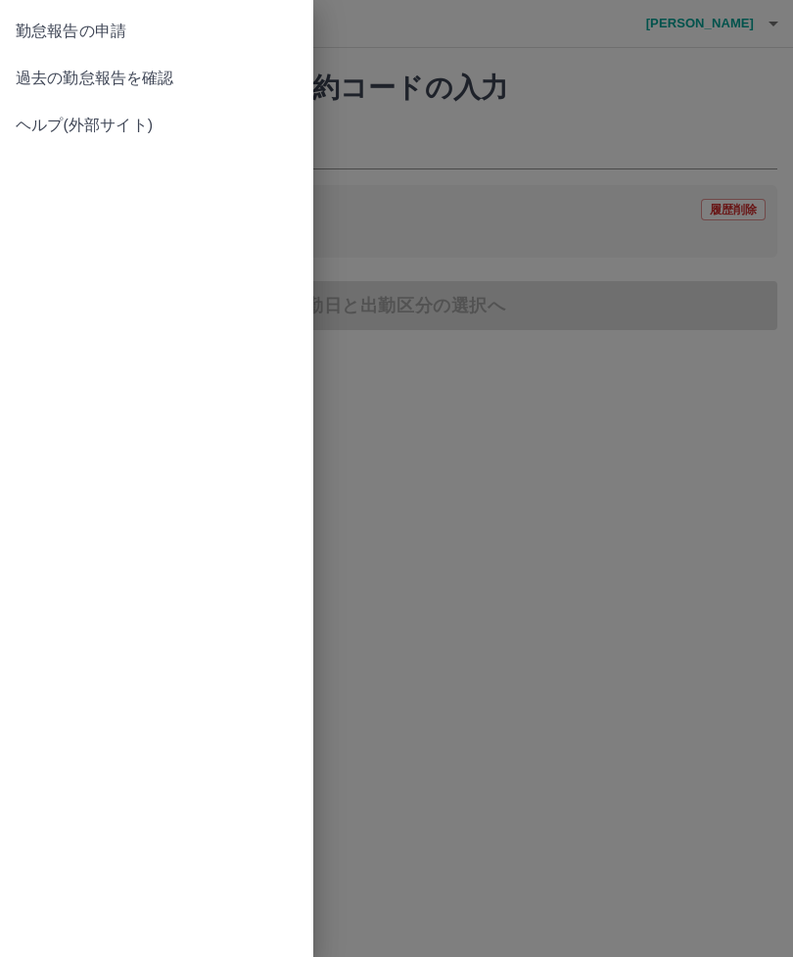
click at [178, 72] on span "過去の勤怠報告を確認" at bounding box center [157, 78] width 282 height 23
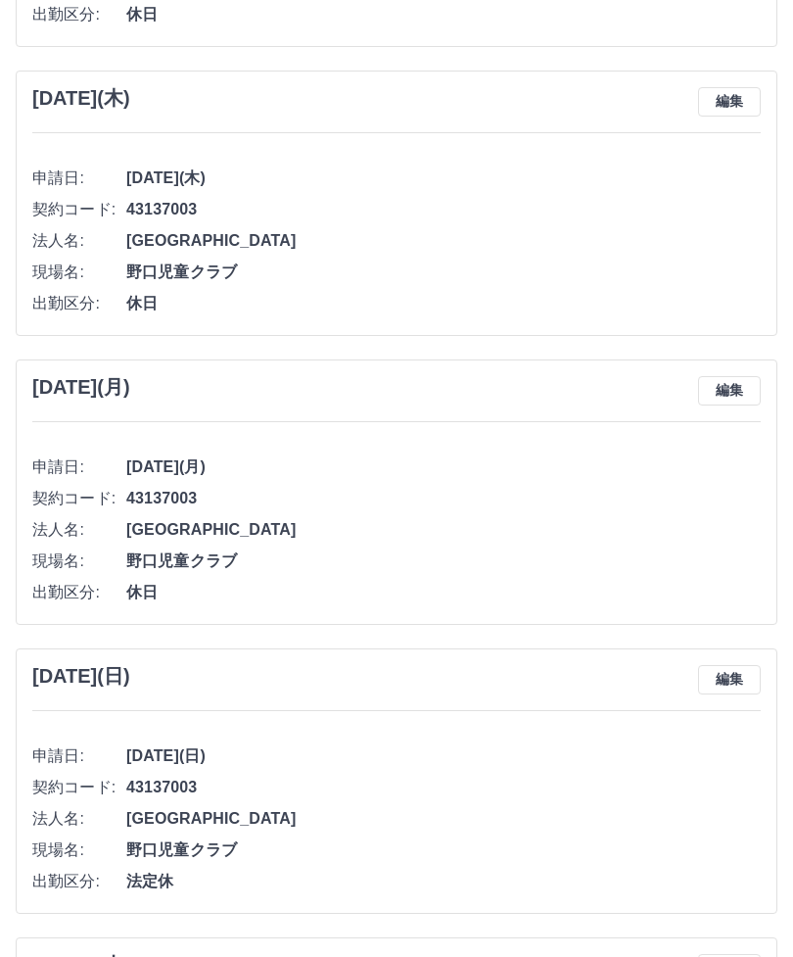
scroll to position [3084, 0]
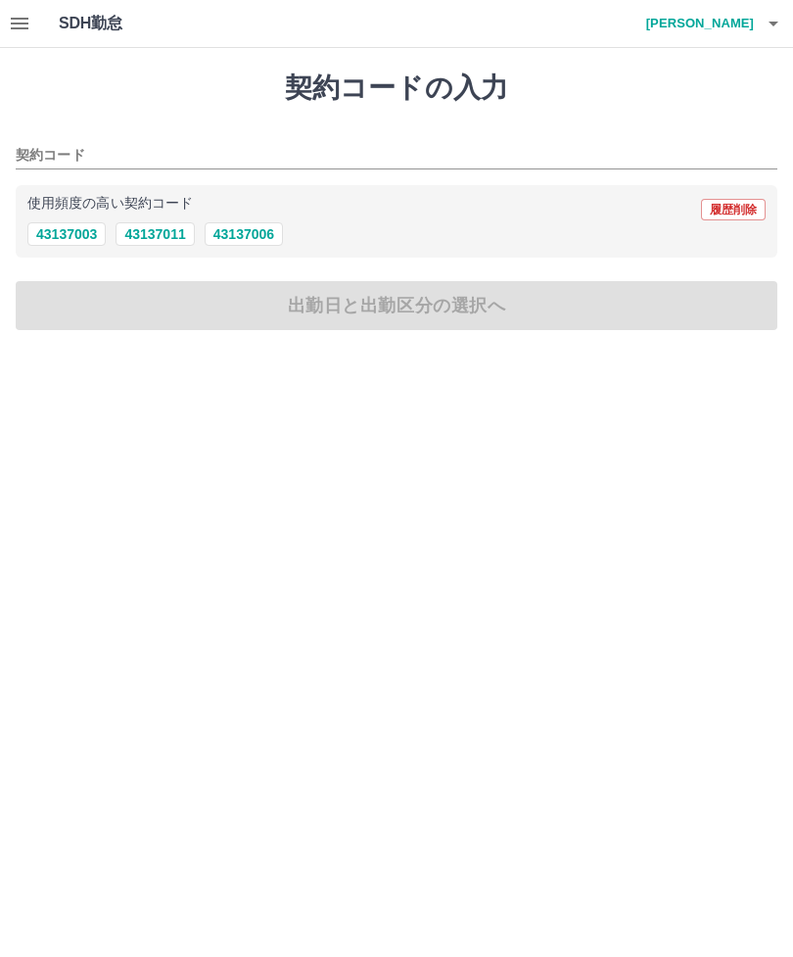
click at [25, 17] on icon "button" at bounding box center [19, 23] width 23 height 23
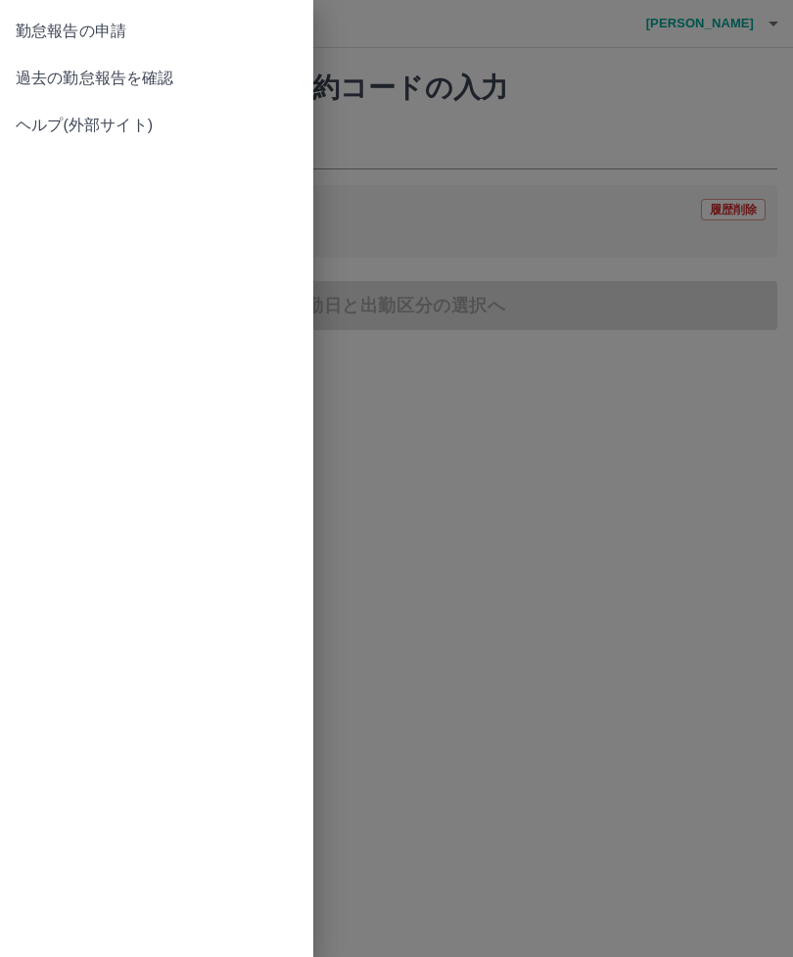
click at [155, 74] on span "過去の勤怠報告を確認" at bounding box center [157, 78] width 282 height 23
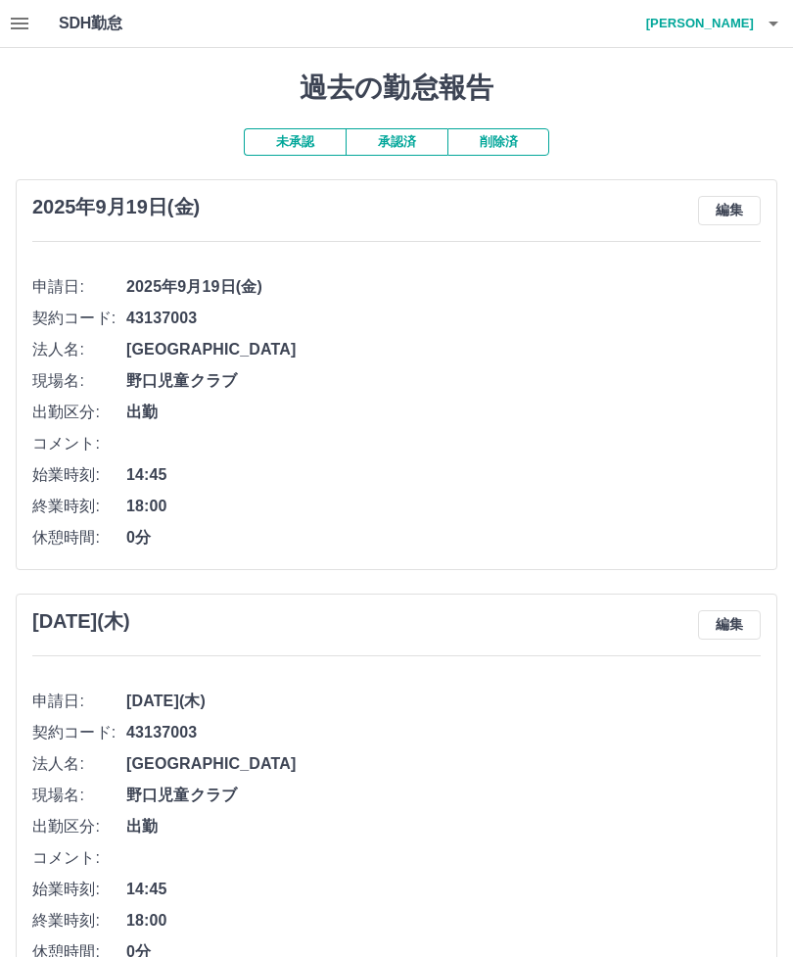
click at [313, 138] on button "未承認" at bounding box center [295, 141] width 102 height 27
click at [404, 142] on button "承認済" at bounding box center [397, 141] width 102 height 27
click at [787, 23] on button "button" at bounding box center [773, 23] width 39 height 47
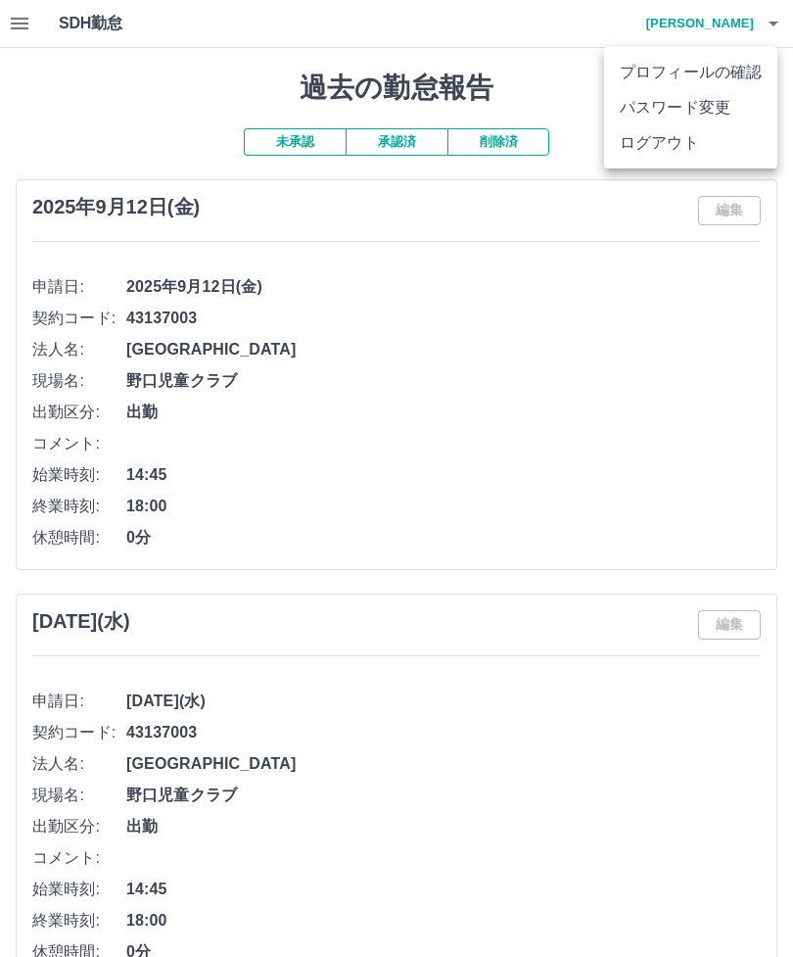
click at [698, 144] on li "ログアウト" at bounding box center [690, 142] width 173 height 35
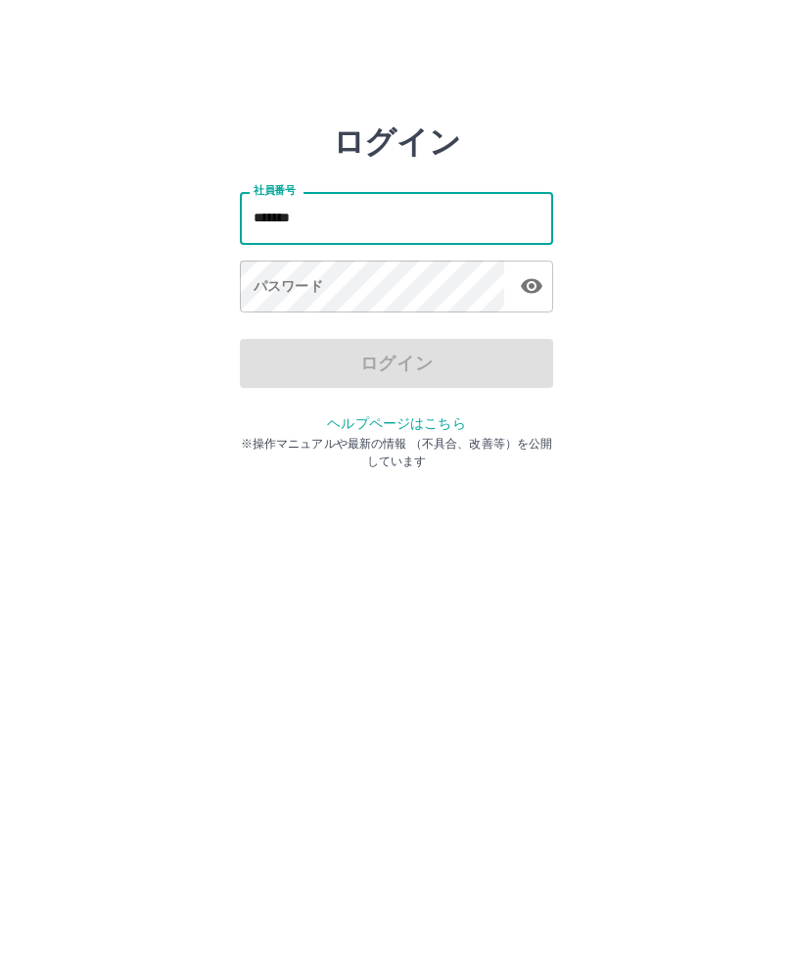
type input "*******"
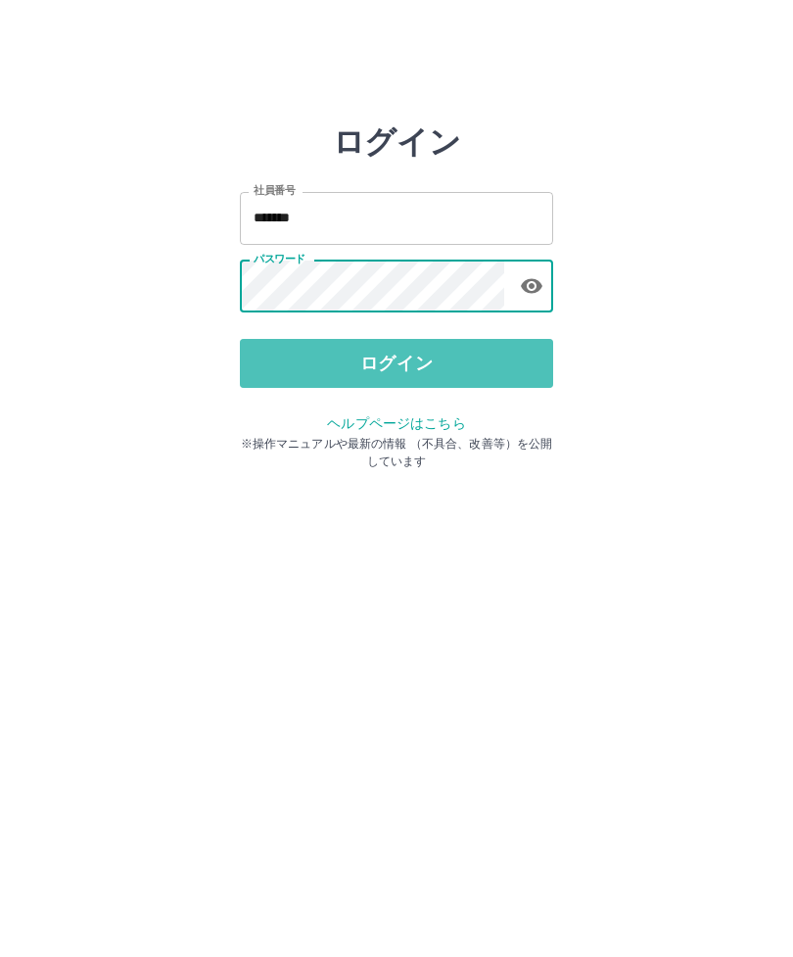
click at [443, 358] on button "ログイン" at bounding box center [396, 363] width 313 height 49
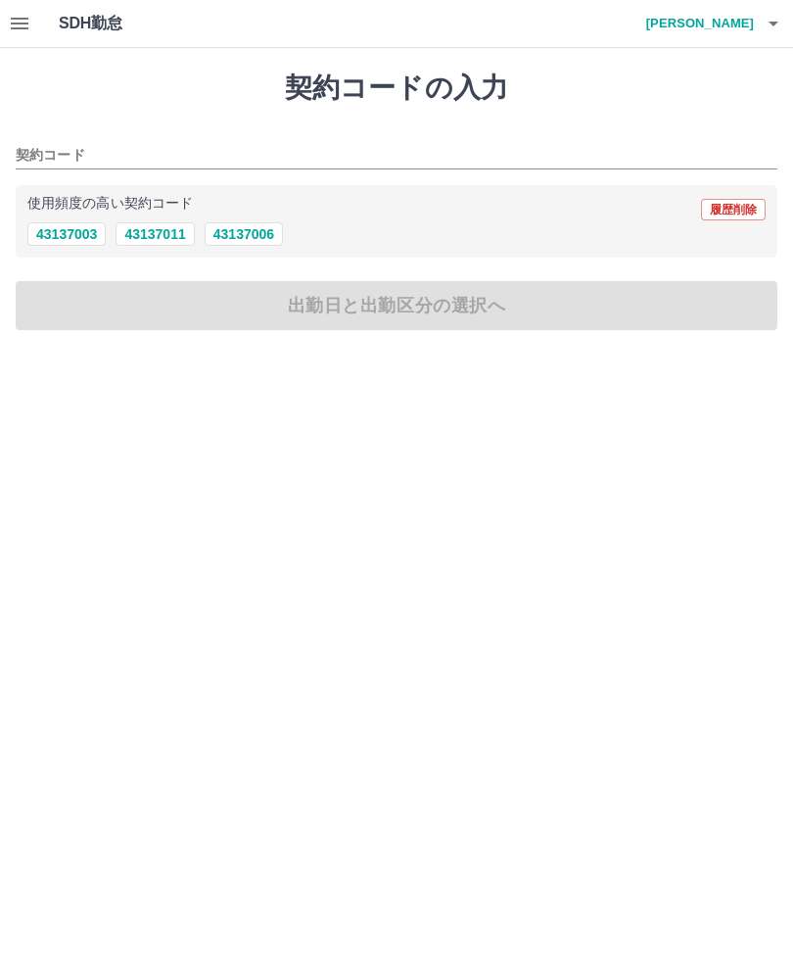
click at [26, 10] on button "button" at bounding box center [19, 23] width 39 height 47
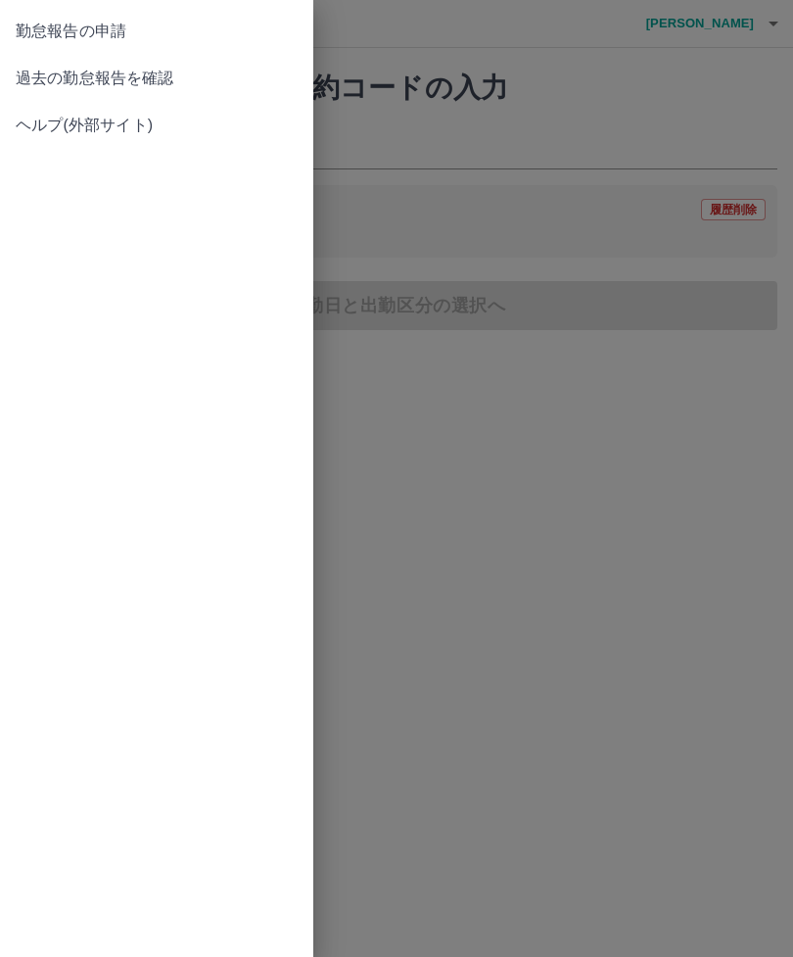
click at [192, 77] on span "過去の勤怠報告を確認" at bounding box center [157, 78] width 282 height 23
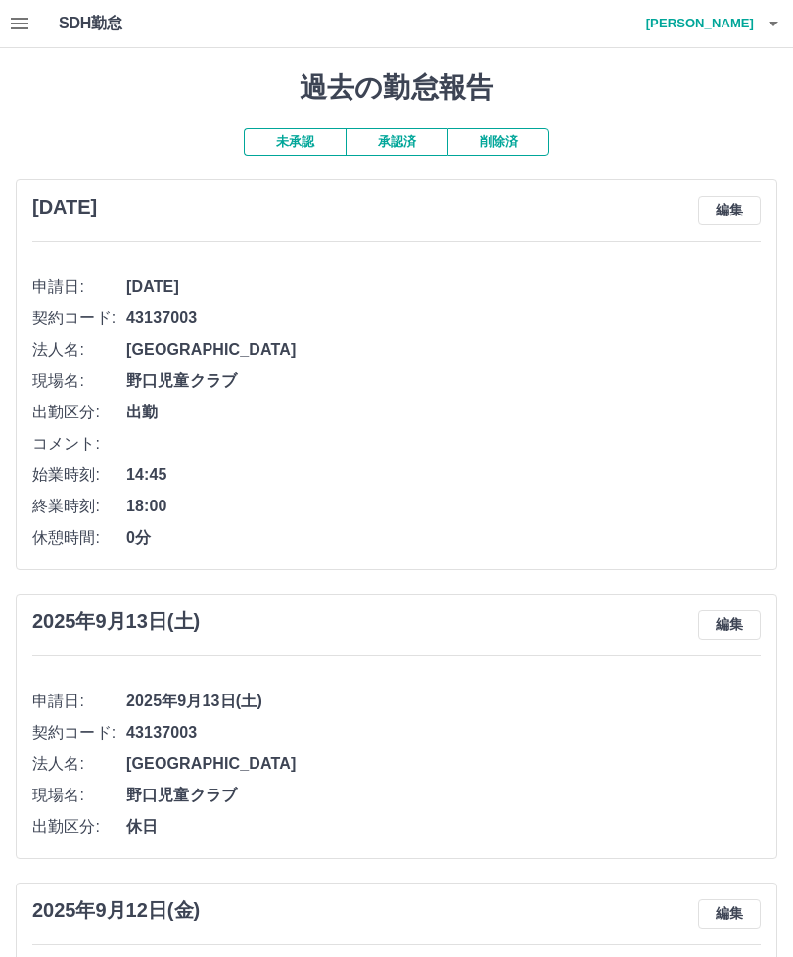
click at [386, 138] on button "承認済" at bounding box center [397, 141] width 102 height 27
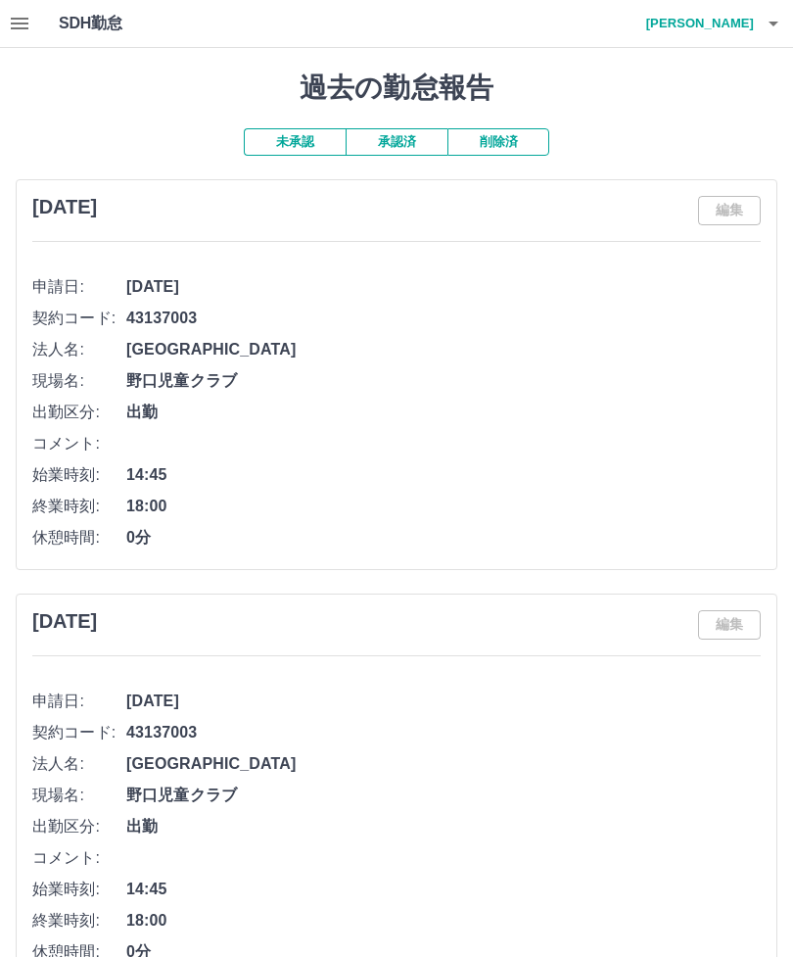
click at [295, 140] on button "未承認" at bounding box center [295, 141] width 102 height 27
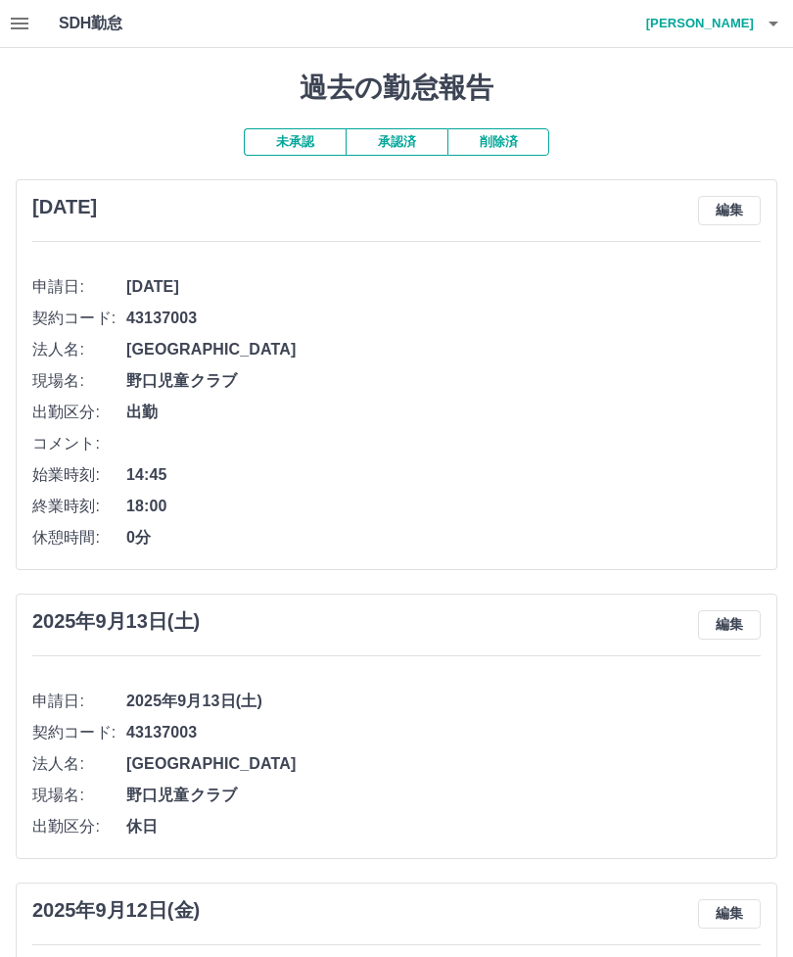
click at [727, 620] on button "編集" at bounding box center [729, 624] width 63 height 29
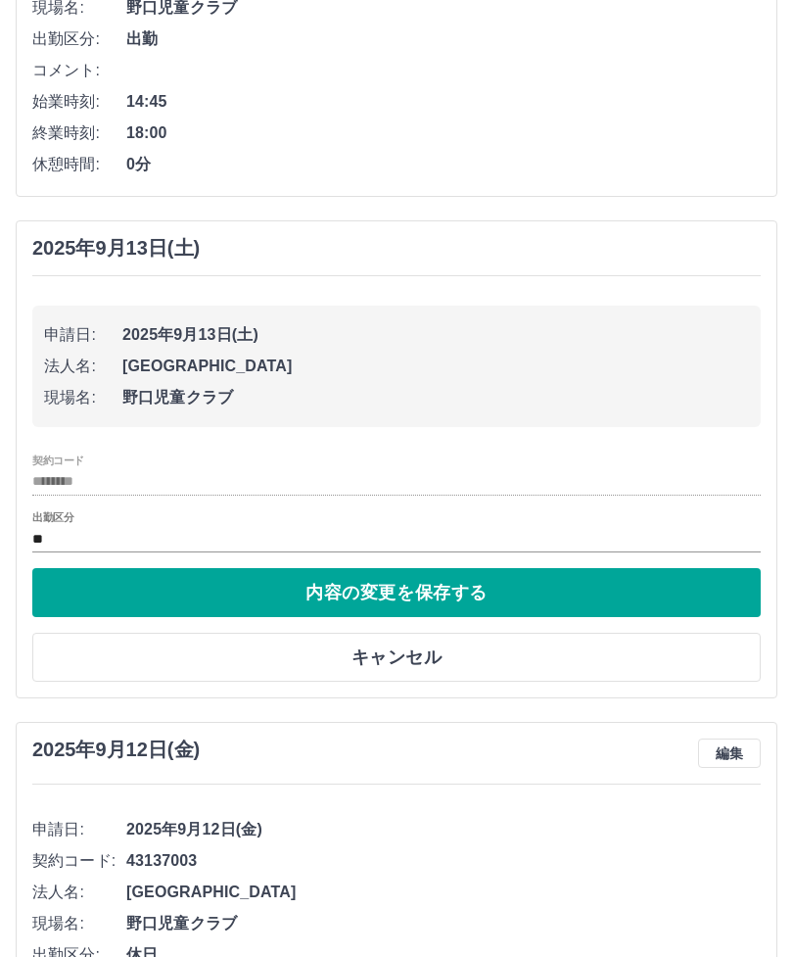
scroll to position [336, 0]
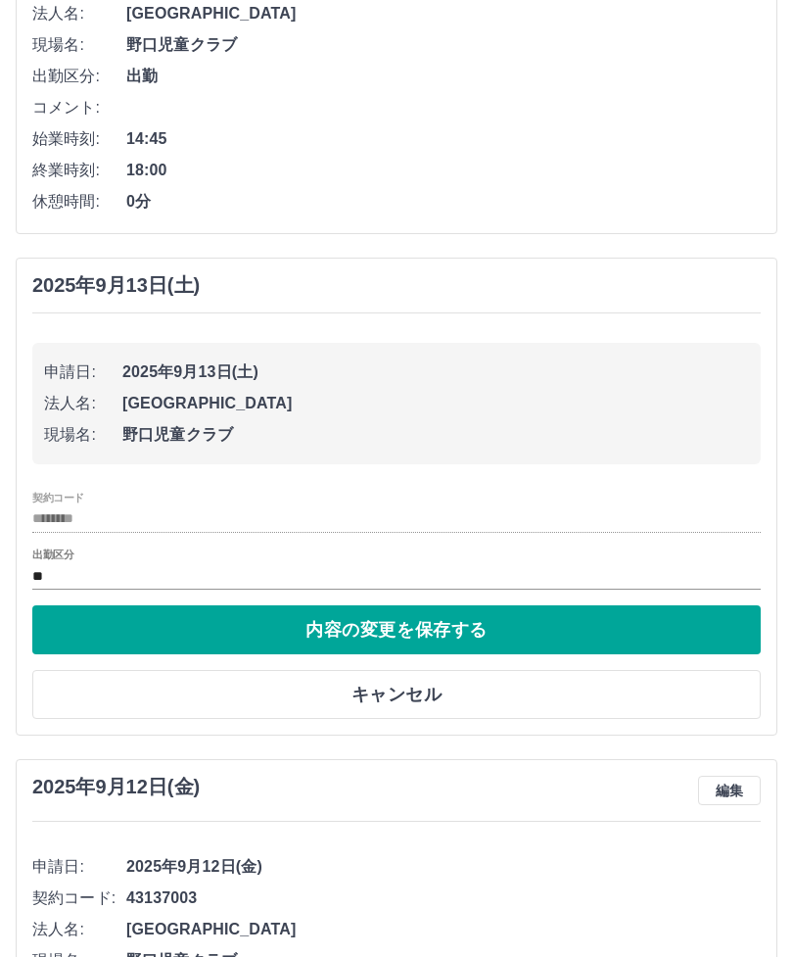
click at [92, 570] on input "**" at bounding box center [396, 576] width 728 height 24
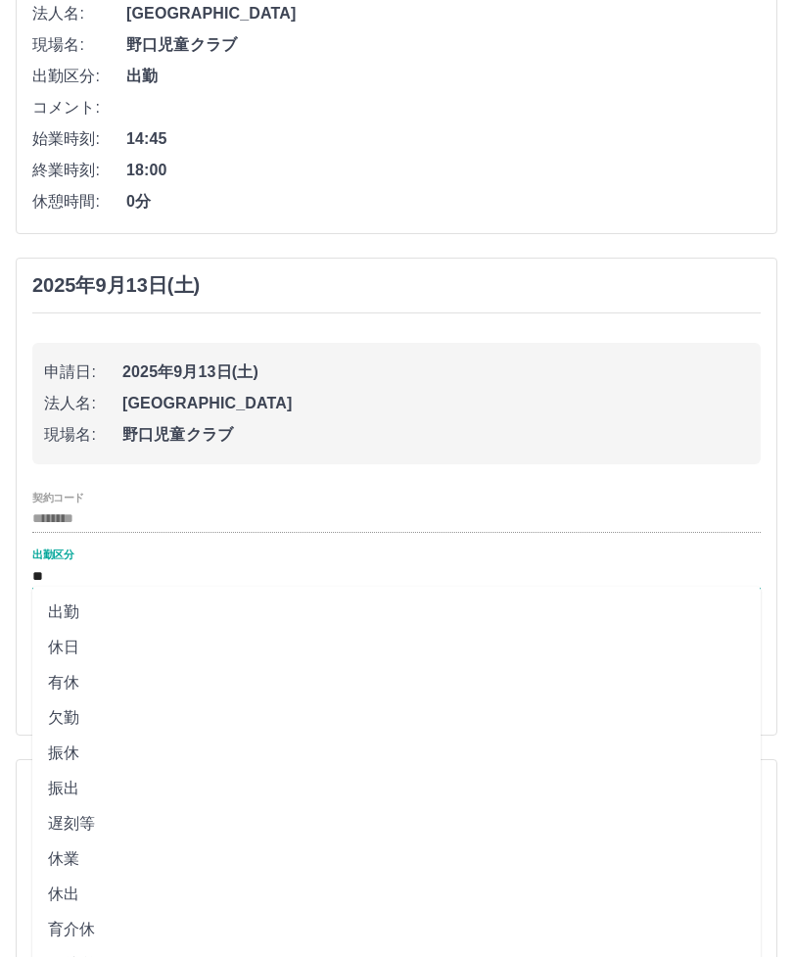
click at [88, 611] on li "出勤" at bounding box center [396, 611] width 728 height 35
type input "**"
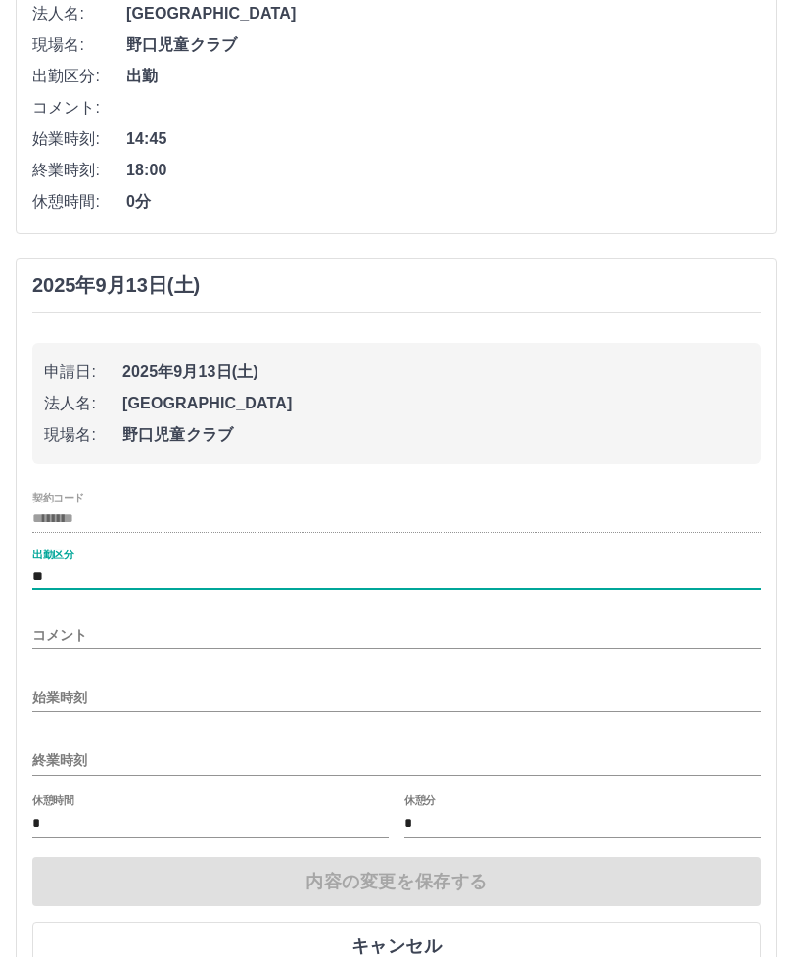
click at [288, 683] on input "始業時刻" at bounding box center [396, 697] width 728 height 28
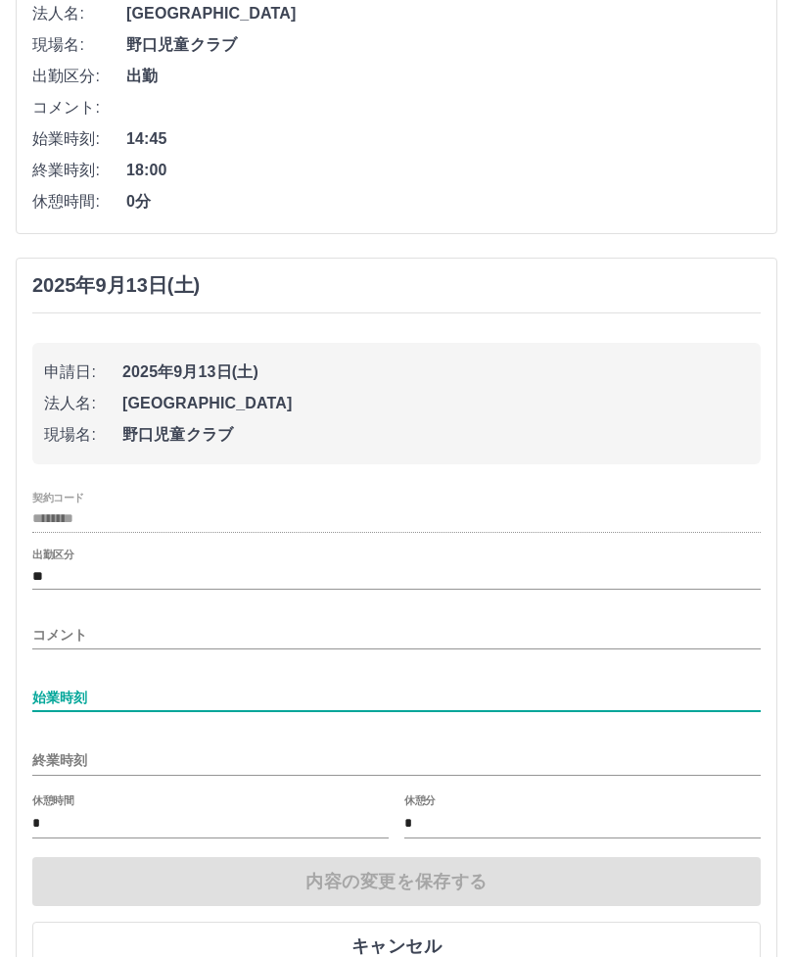
scroll to position [364, 0]
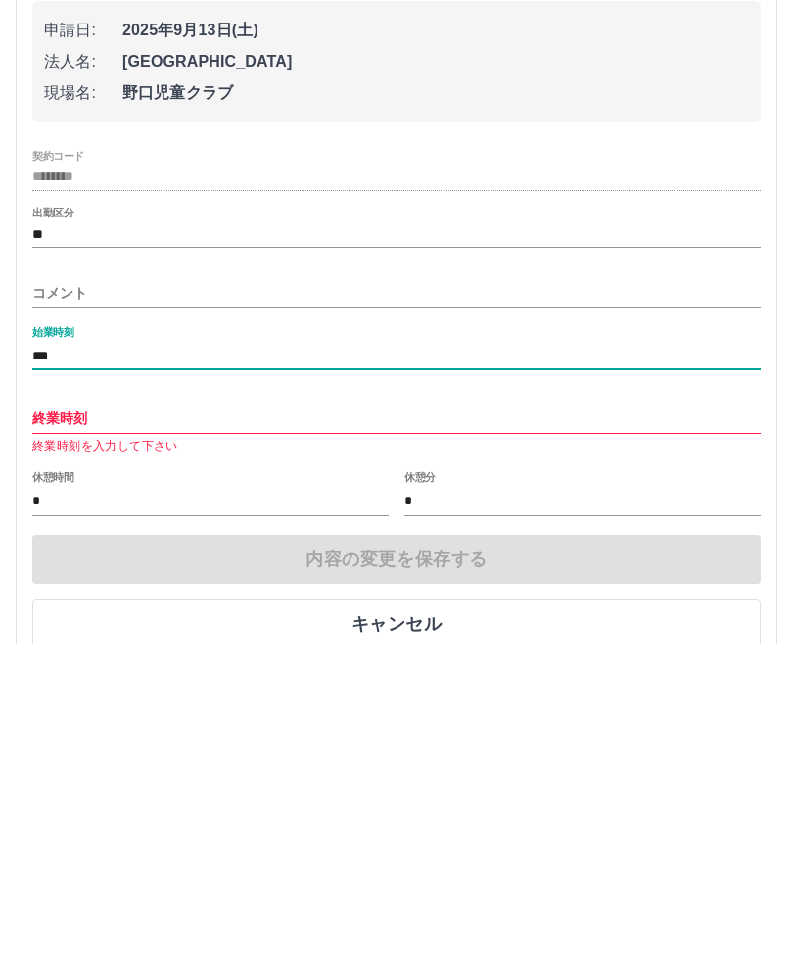
click at [126, 655] on input "***" at bounding box center [396, 669] width 728 height 28
type input "*"
type input "****"
click at [161, 718] on input "終業時刻" at bounding box center [396, 732] width 728 height 28
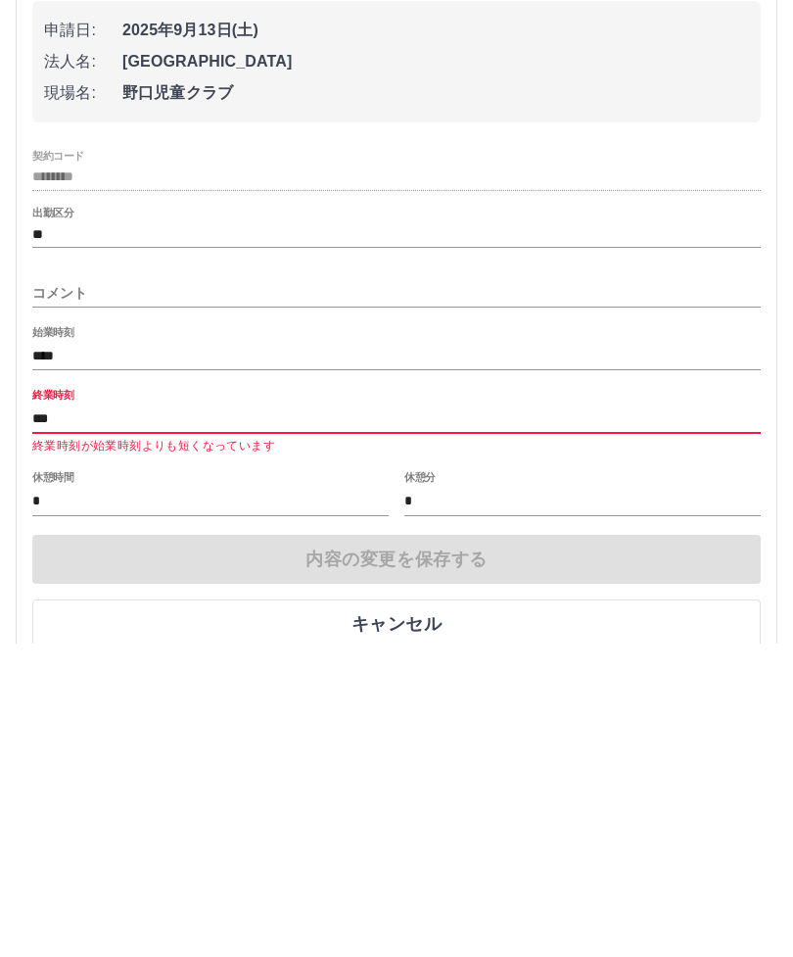
type input "****"
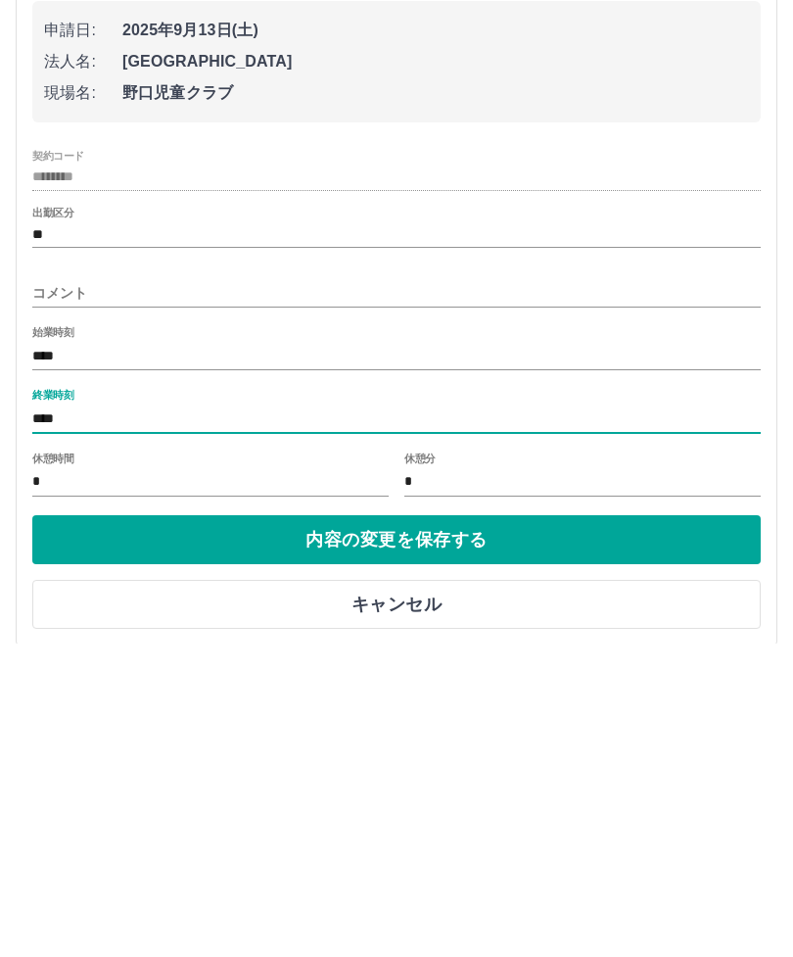
click at [483, 828] on button "内容の変更を保存する" at bounding box center [396, 852] width 728 height 49
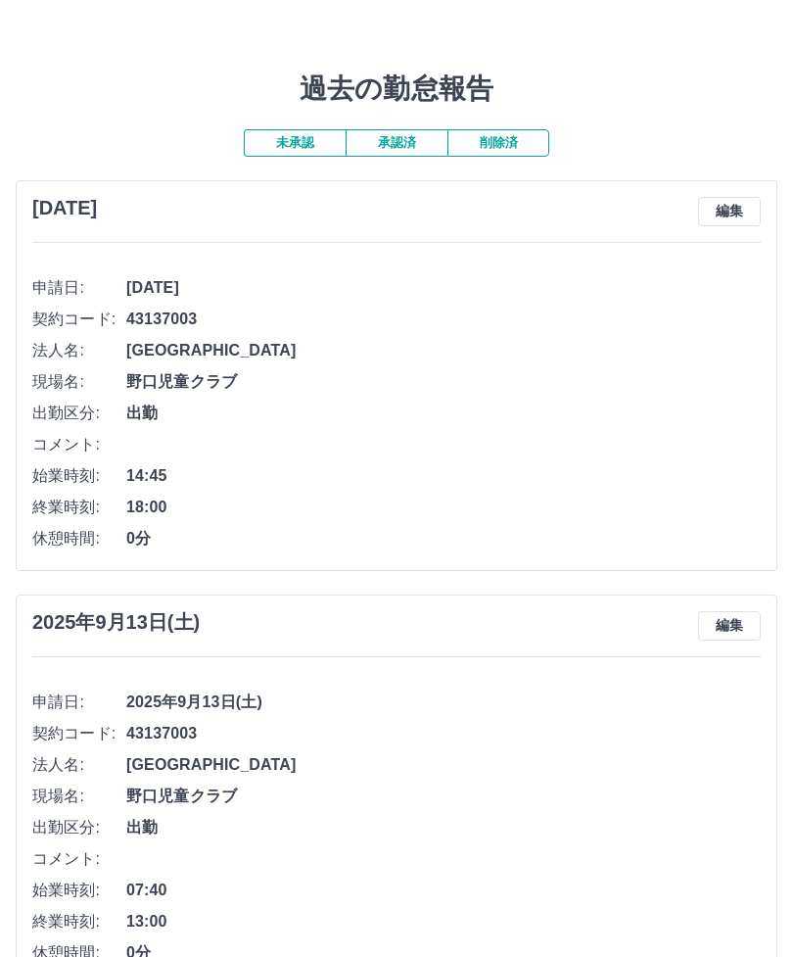
scroll to position [0, 0]
click at [766, 24] on icon "button" at bounding box center [773, 23] width 23 height 23
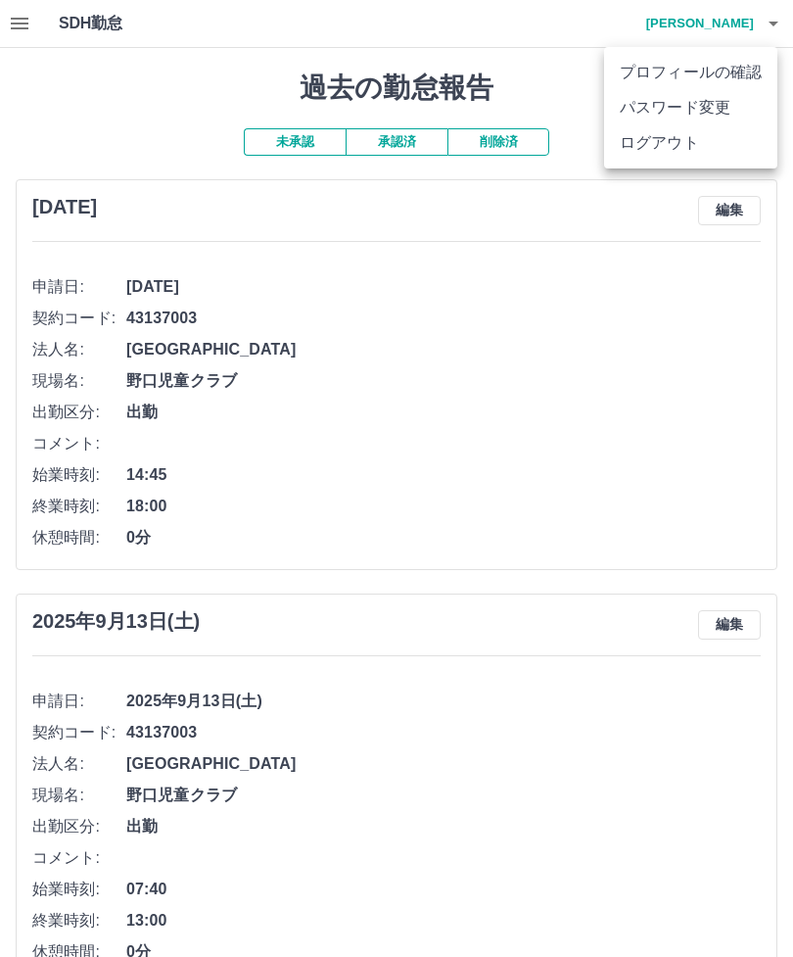
click at [695, 138] on li "ログアウト" at bounding box center [690, 142] width 173 height 35
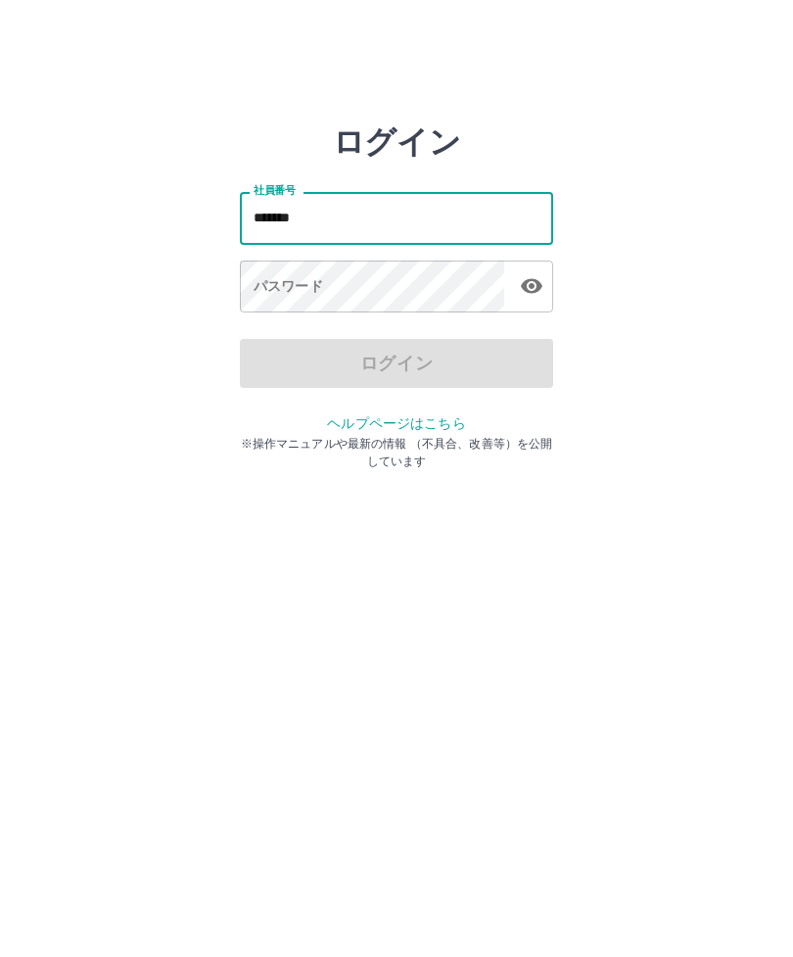
type input "*******"
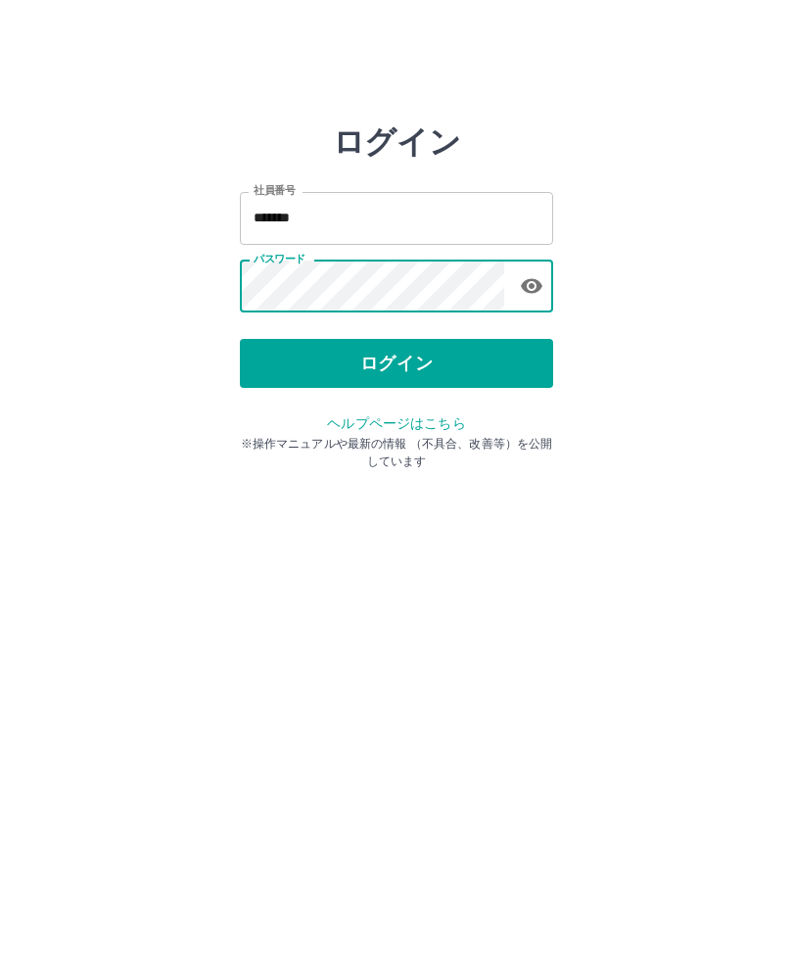
click at [425, 358] on button "ログイン" at bounding box center [396, 363] width 313 height 49
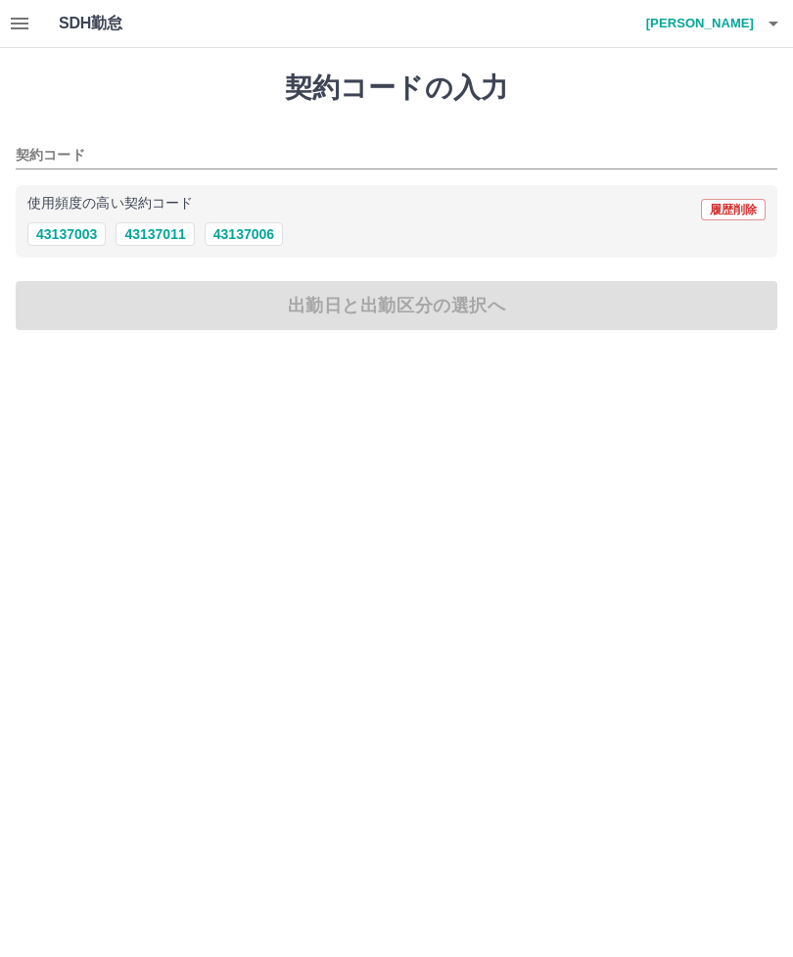
click at [30, 6] on button "button" at bounding box center [19, 23] width 39 height 47
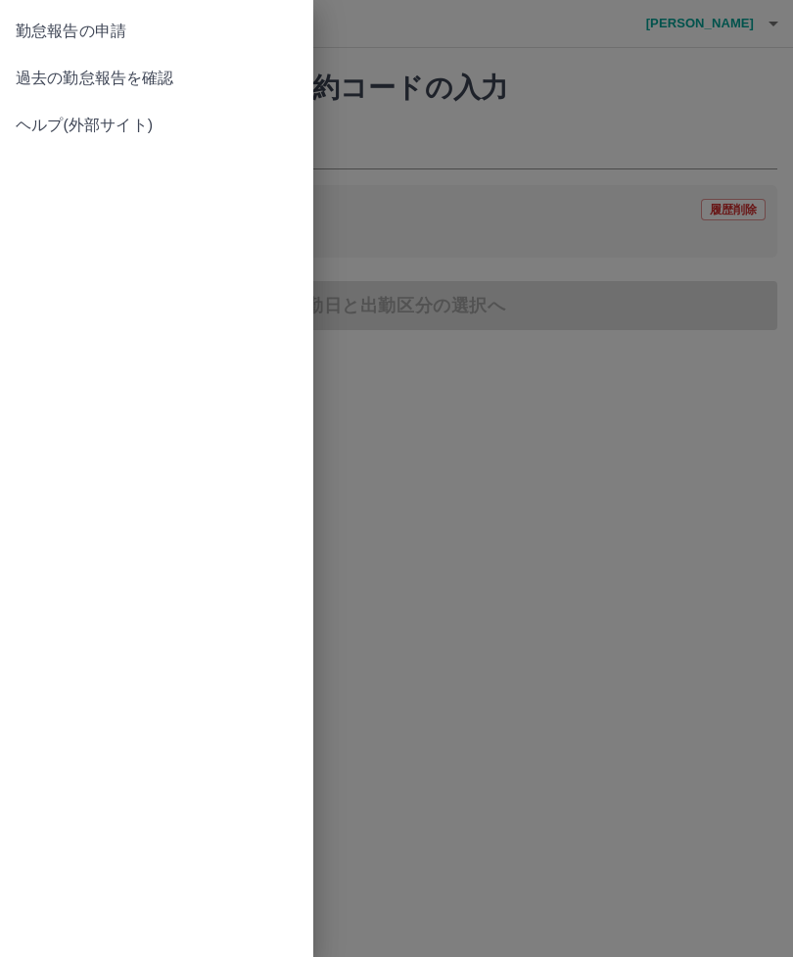
click at [171, 70] on span "過去の勤怠報告を確認" at bounding box center [157, 78] width 282 height 23
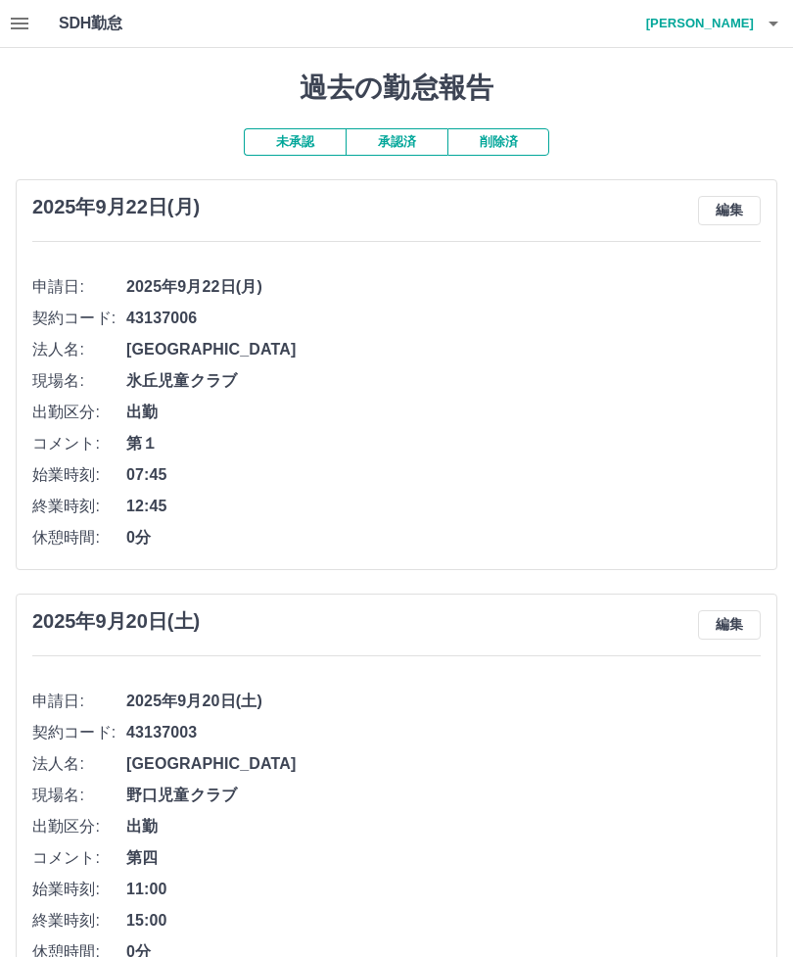
click at [308, 130] on button "未承認" at bounding box center [295, 141] width 102 height 27
click at [406, 132] on button "承認済" at bounding box center [397, 141] width 102 height 27
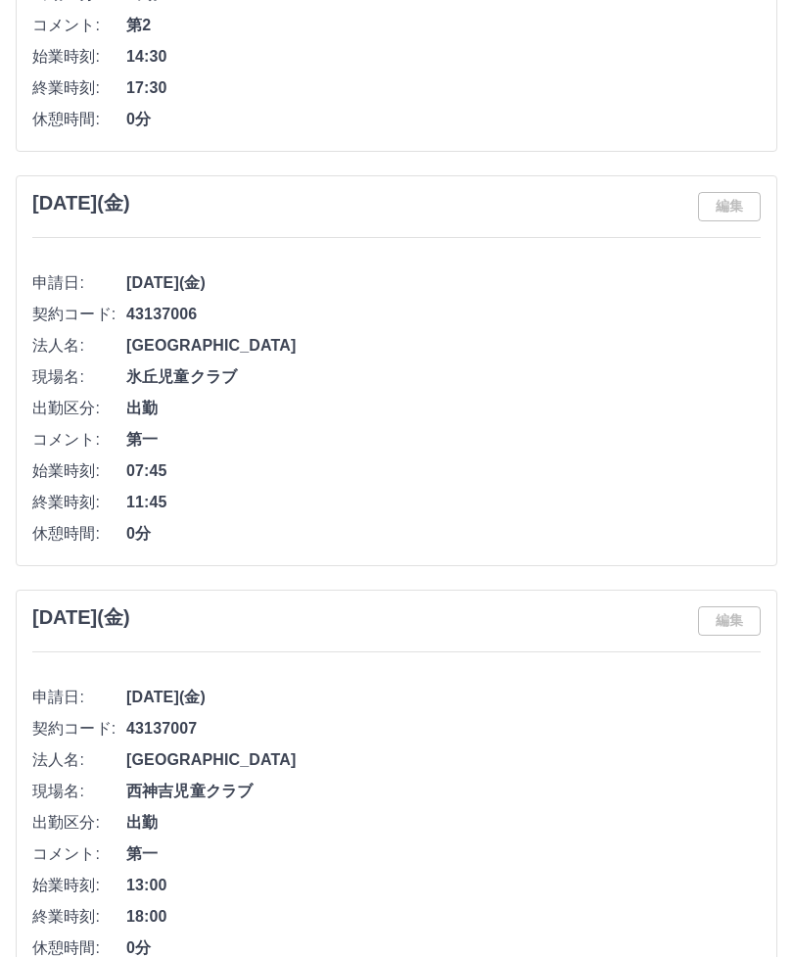
scroll to position [3318, 0]
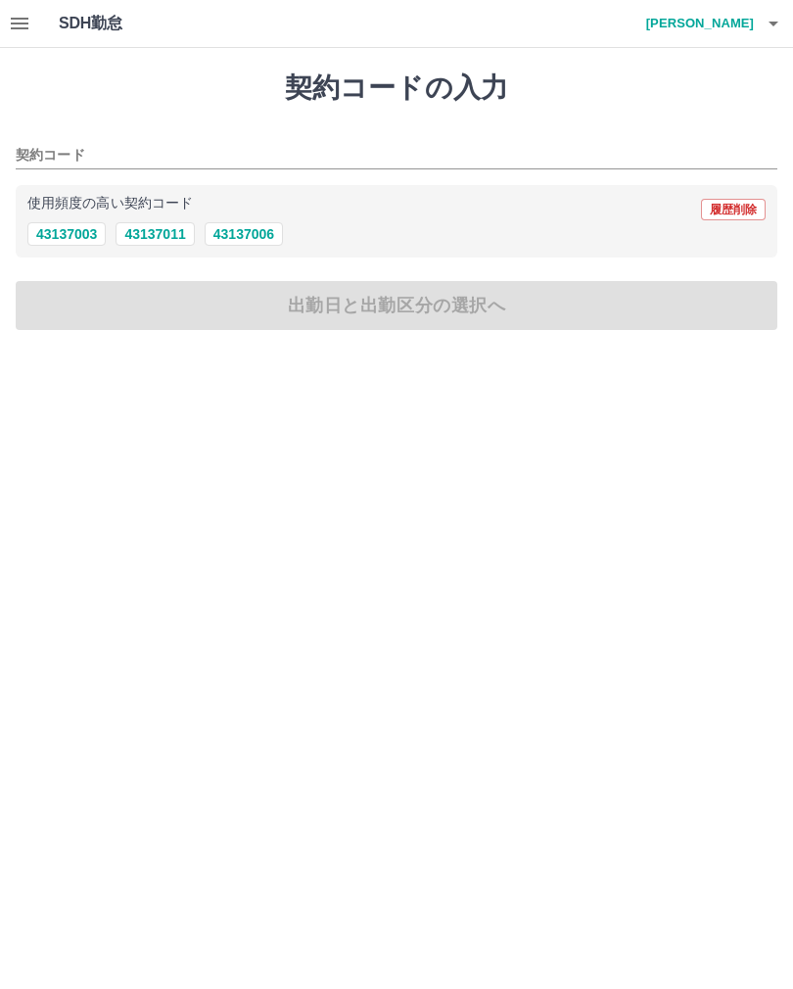
click at [782, 11] on button "button" at bounding box center [773, 23] width 39 height 47
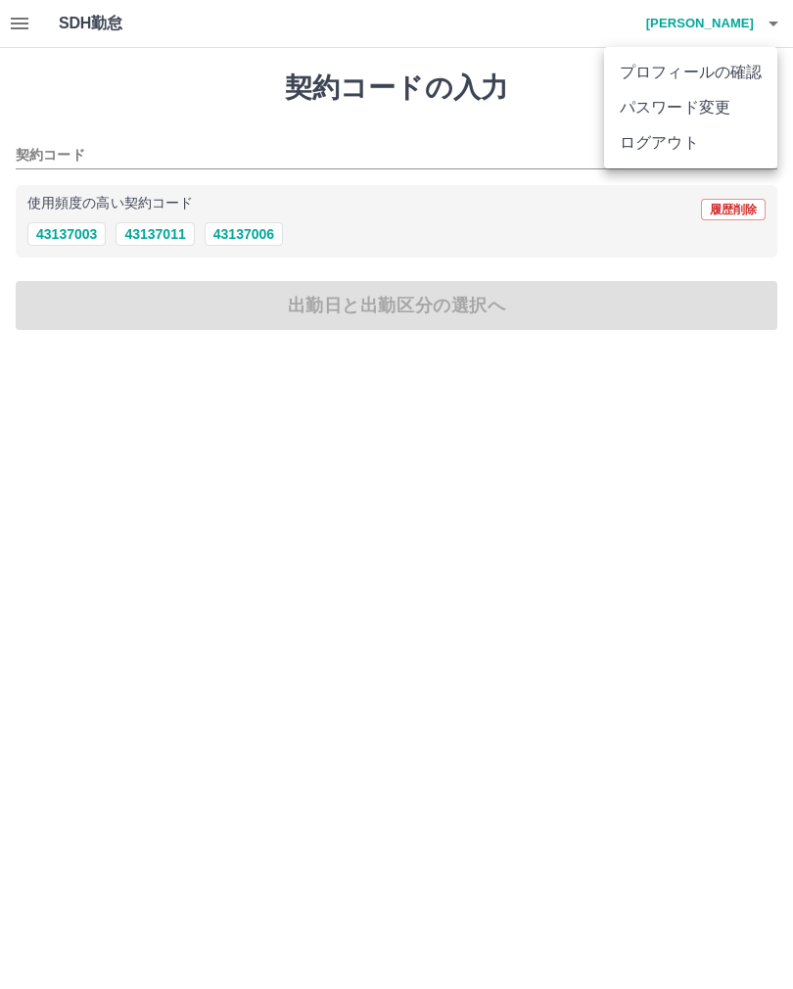
click at [687, 145] on li "ログアウト" at bounding box center [690, 142] width 173 height 35
